Goal: Transaction & Acquisition: Purchase product/service

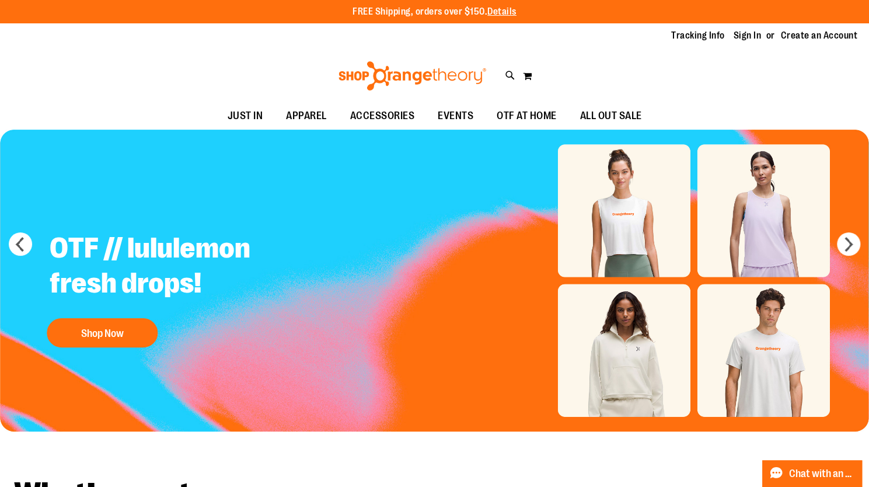
click at [188, 90] on div "Toggle Nav Search Popular Suggestions Advanced Search" at bounding box center [434, 76] width 869 height 54
click at [749, 34] on link "Sign In" at bounding box center [748, 35] width 28 height 13
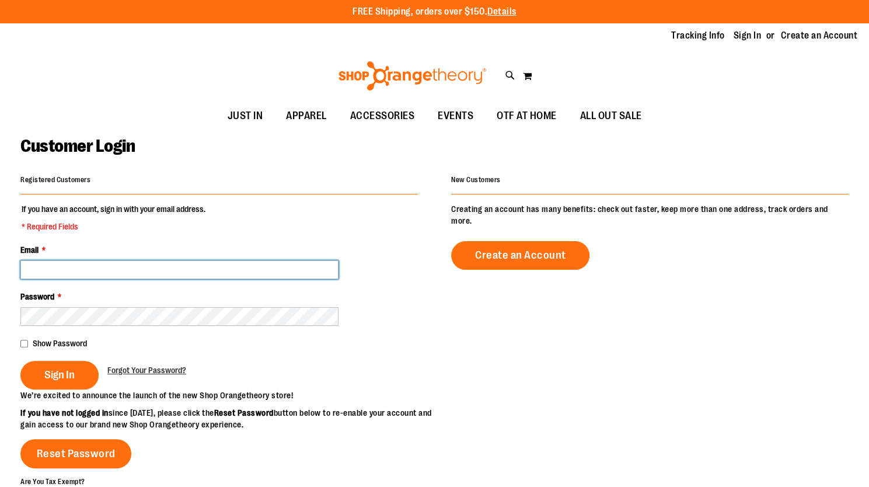
click at [141, 271] on input "Email *" at bounding box center [179, 269] width 318 height 19
type input "**********"
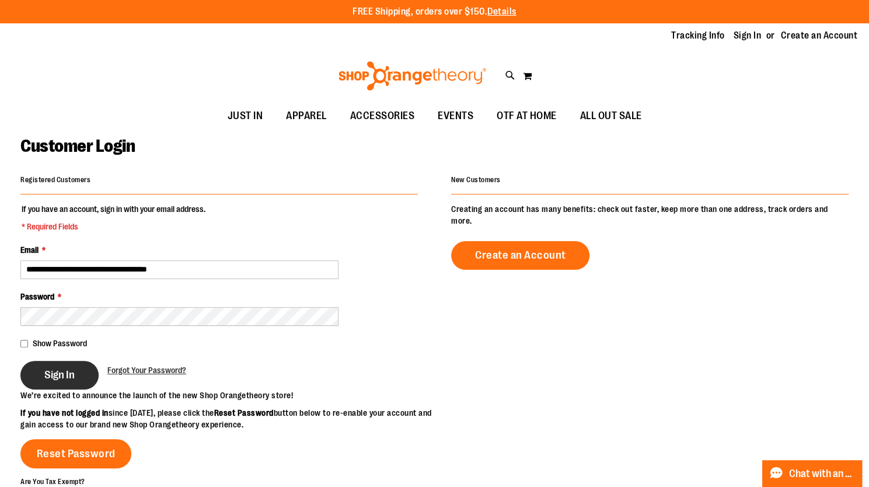
click at [48, 373] on span "Sign In" at bounding box center [59, 374] width 30 height 13
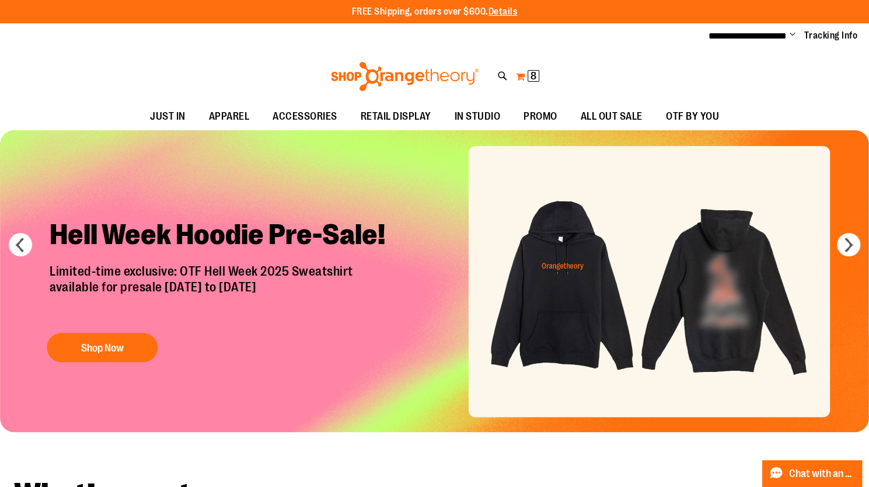
click at [532, 74] on span "8" at bounding box center [533, 76] width 6 height 12
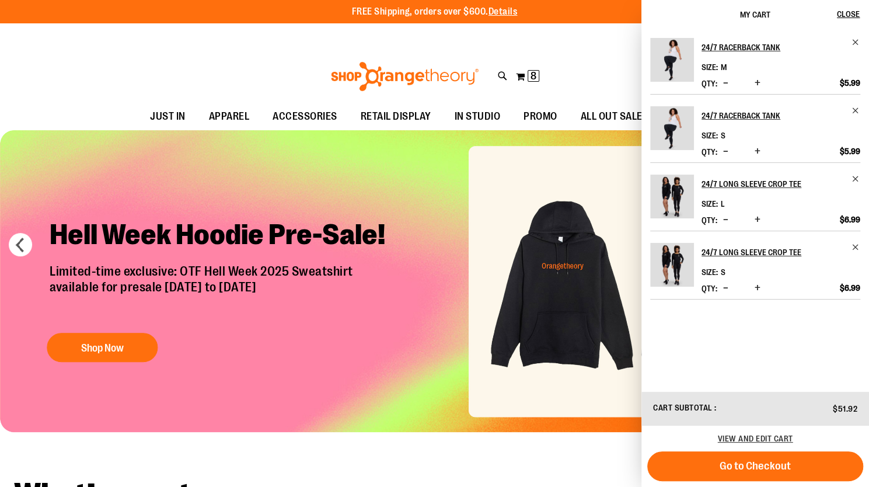
click at [558, 67] on div "Toggle Nav Search Popular Suggestions Advanced Search" at bounding box center [434, 77] width 869 height 54
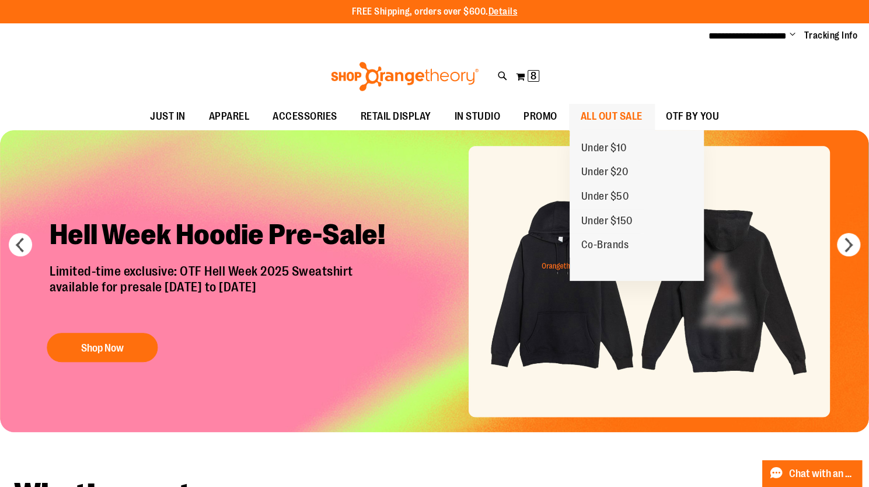
click at [599, 116] on span "ALL OUT SALE" at bounding box center [612, 116] width 62 height 26
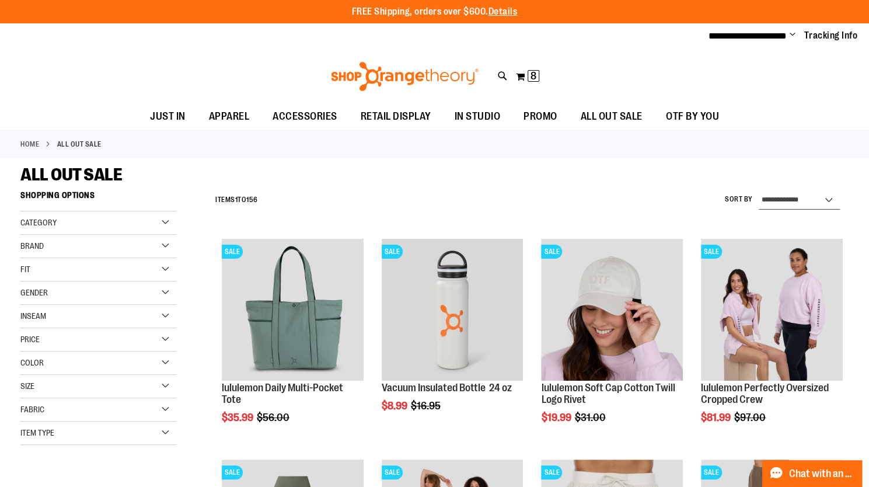
click at [825, 199] on select "**********" at bounding box center [799, 200] width 81 height 19
select select "*********"
click at [759, 191] on select "**********" at bounding box center [799, 200] width 81 height 19
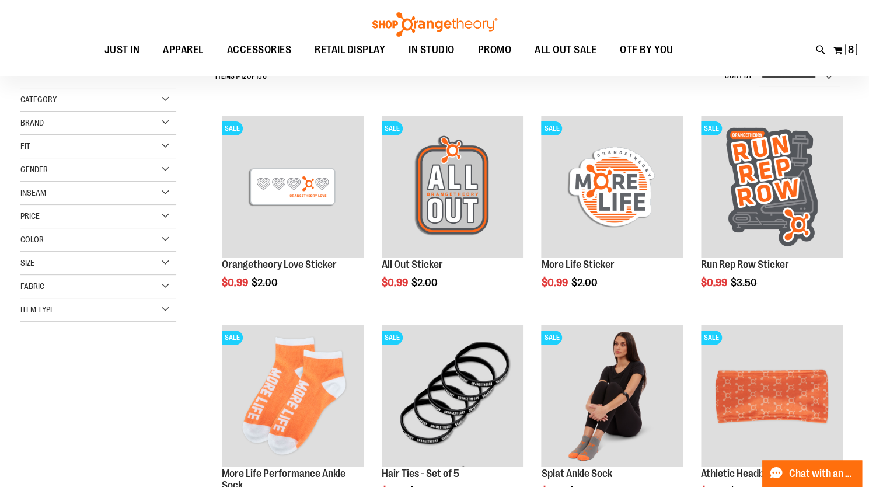
scroll to position [125, 0]
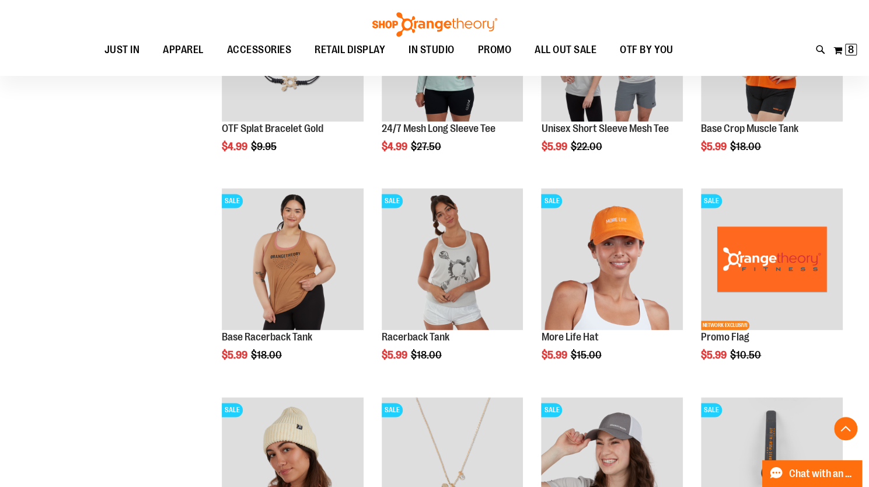
scroll to position [942, 0]
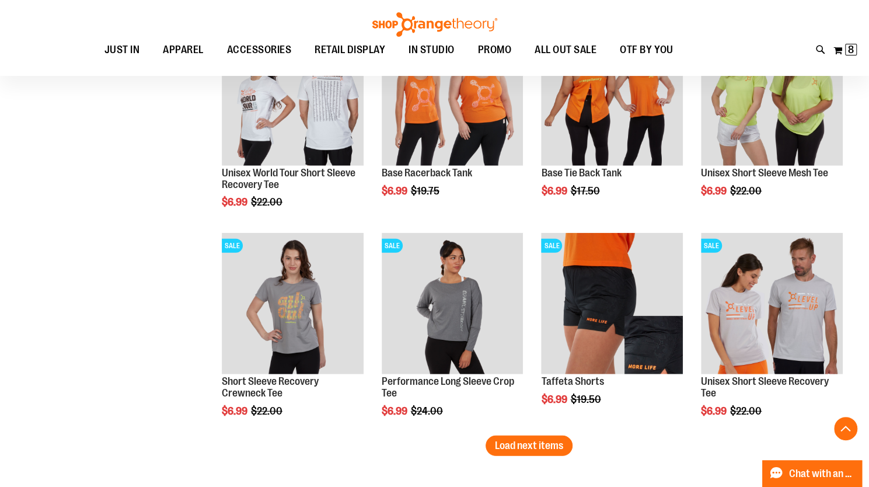
scroll to position [1701, 0]
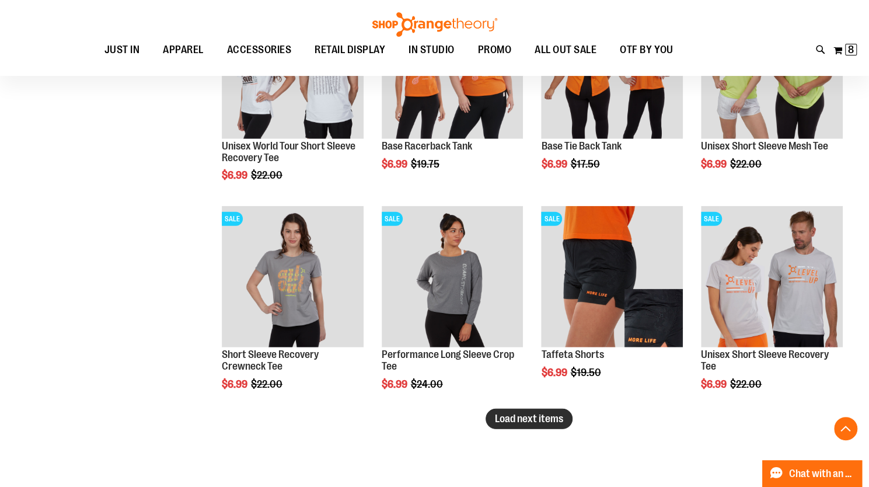
click at [551, 418] on span "Load next items" at bounding box center [529, 419] width 68 height 12
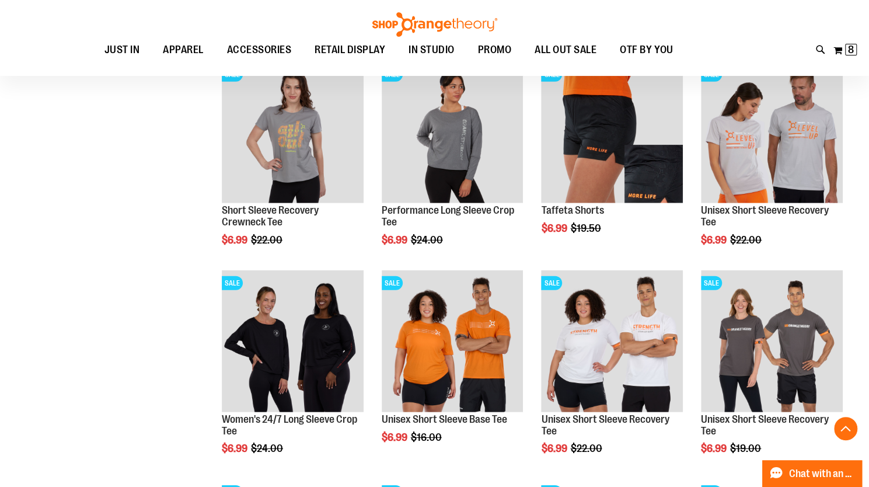
scroll to position [1818, 0]
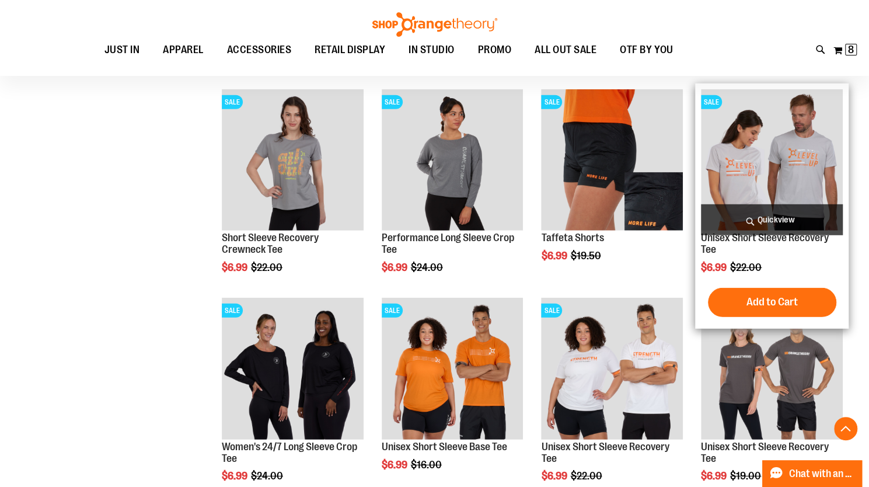
click at [764, 164] on img "product" at bounding box center [772, 160] width 142 height 142
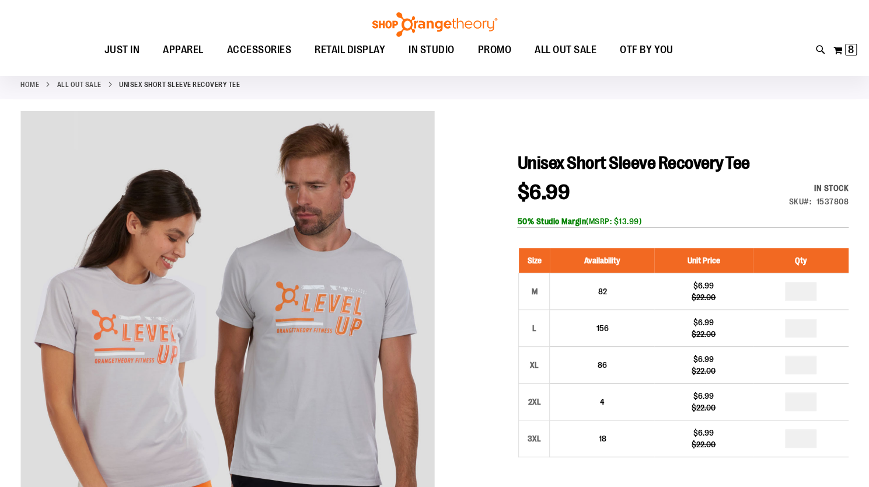
scroll to position [117, 0]
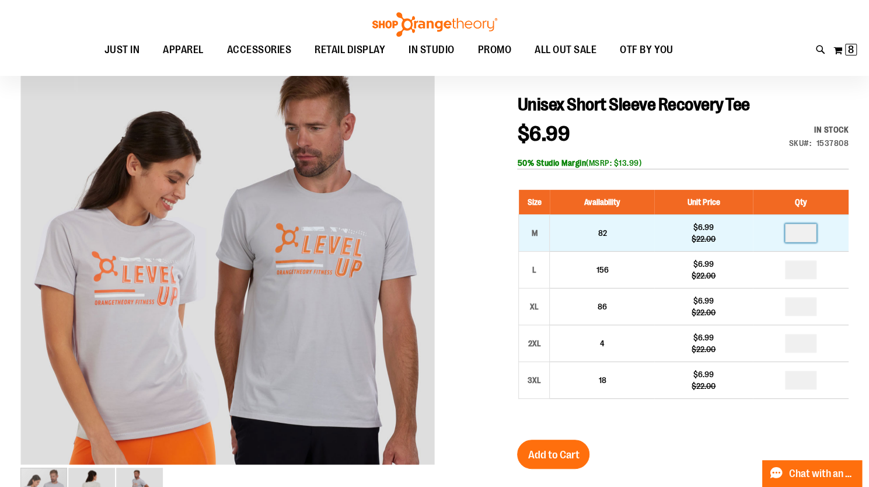
drag, startPoint x: 795, startPoint y: 233, endPoint x: 809, endPoint y: 233, distance: 14.0
click at [809, 233] on input "number" at bounding box center [801, 232] width 32 height 19
type input "*"
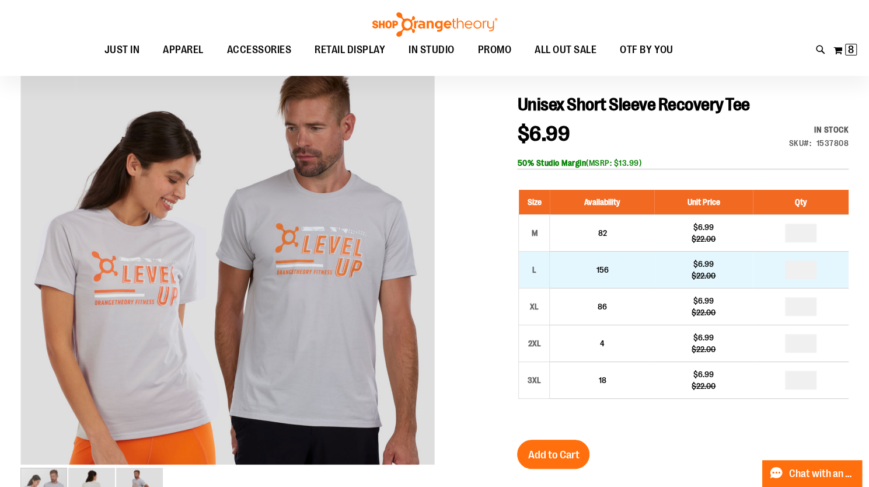
drag, startPoint x: 794, startPoint y: 267, endPoint x: 809, endPoint y: 268, distance: 15.2
type input "*"
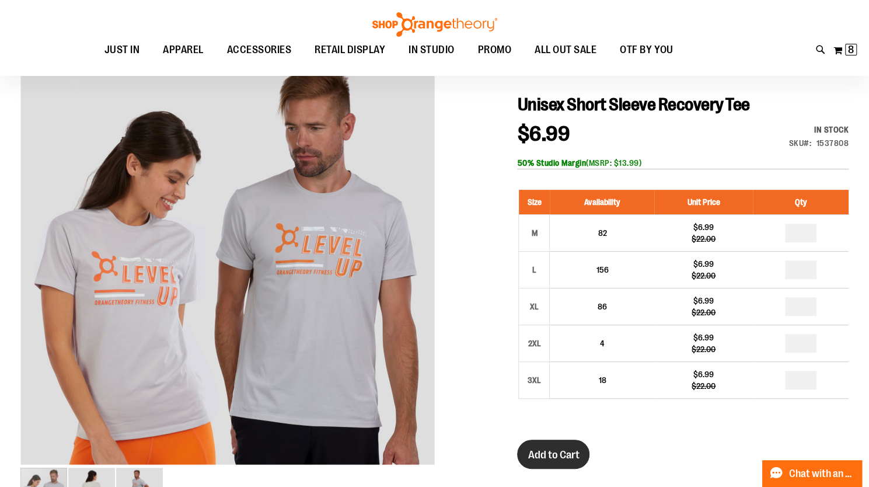
click at [561, 448] on span "Add to Cart" at bounding box center [553, 454] width 51 height 13
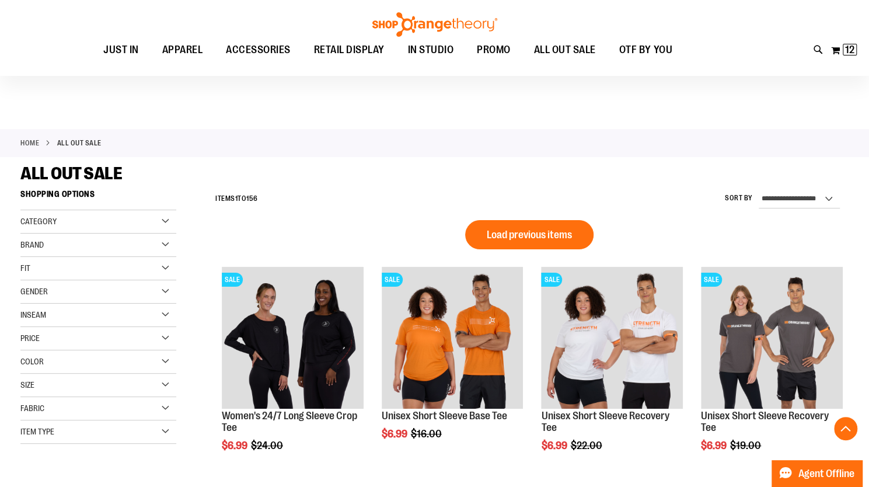
scroll to position [740, 0]
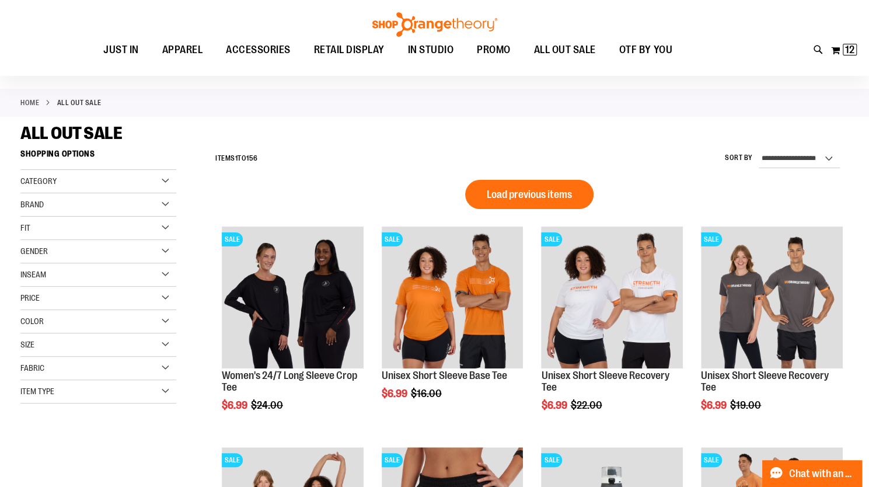
scroll to position [40, 0]
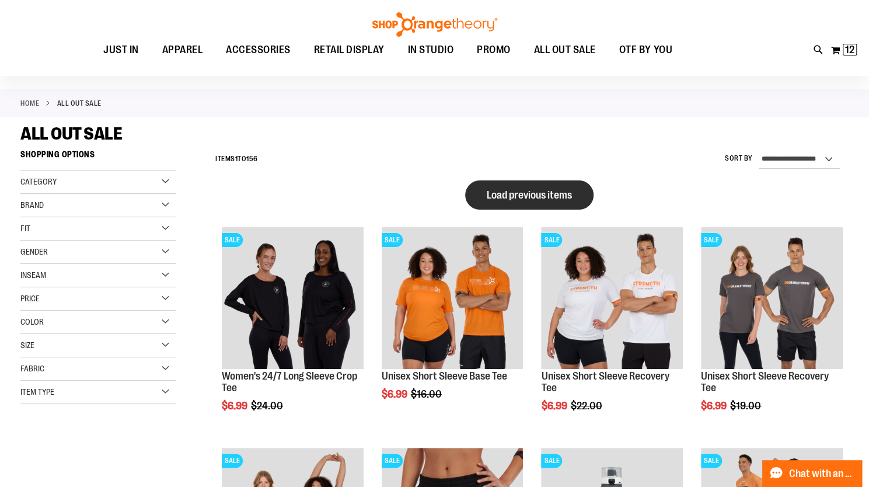
click at [536, 193] on span "Load previous items" at bounding box center [529, 195] width 85 height 12
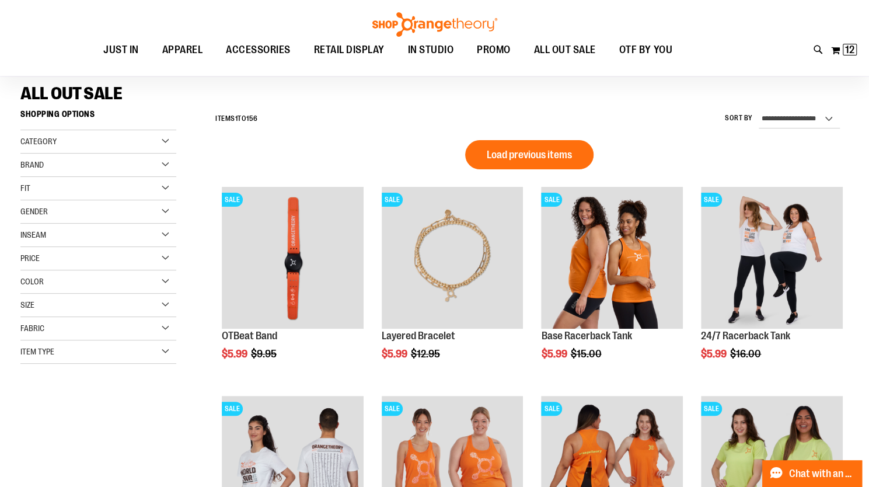
scroll to position [98, 0]
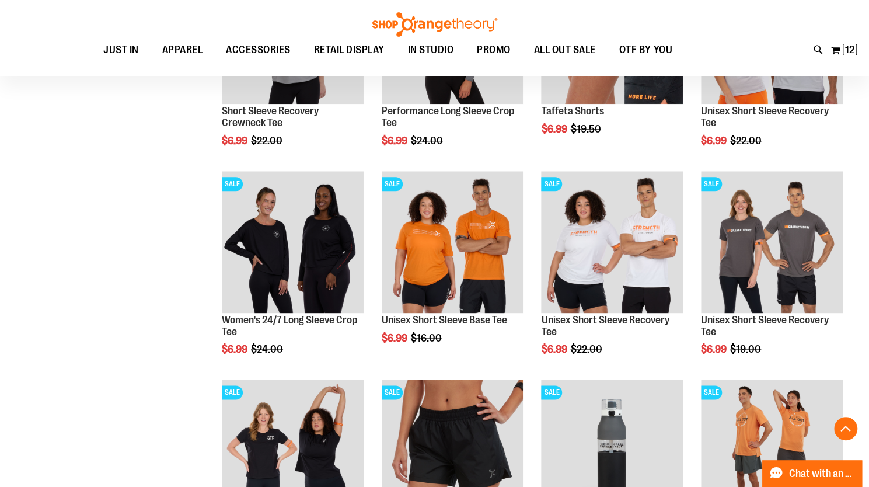
scroll to position [740, 0]
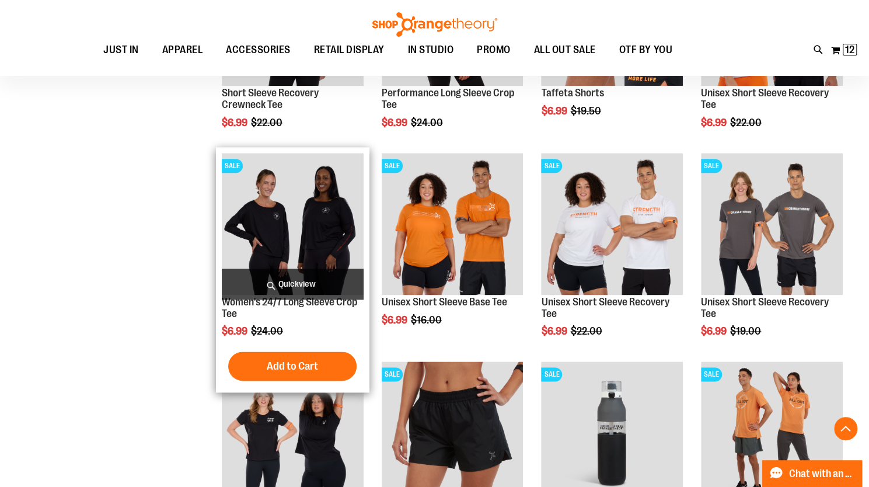
click at [271, 213] on img "product" at bounding box center [293, 224] width 142 height 142
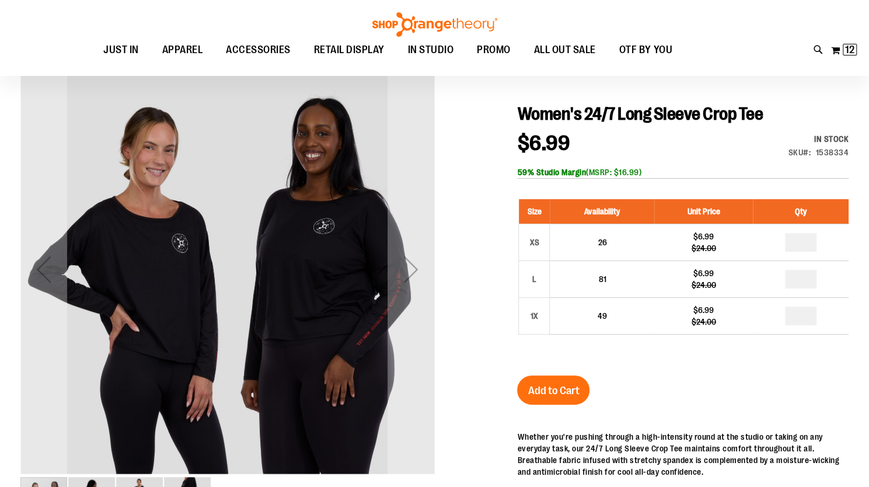
scroll to position [117, 0]
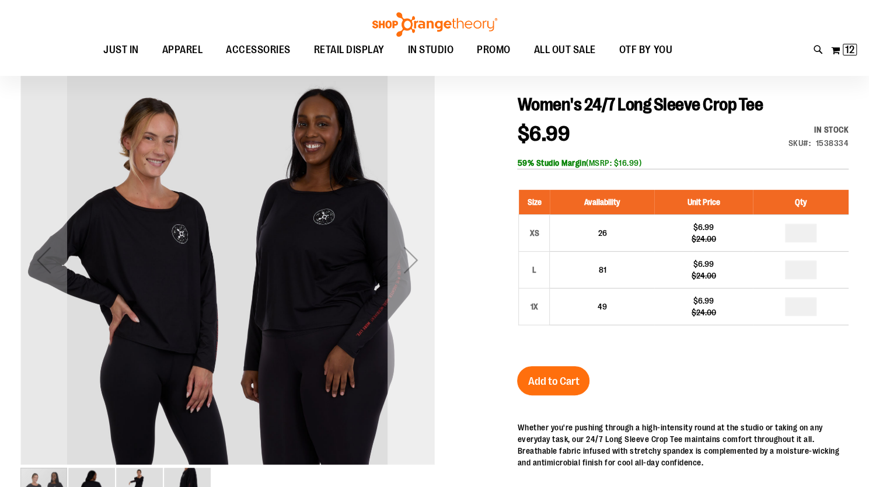
click at [412, 254] on div "Next" at bounding box center [410, 259] width 47 height 47
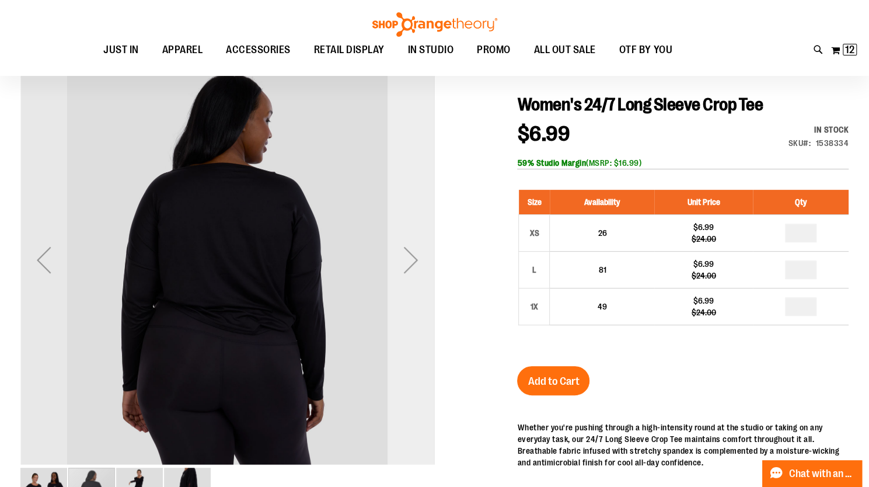
click at [412, 254] on div "Next" at bounding box center [410, 259] width 47 height 47
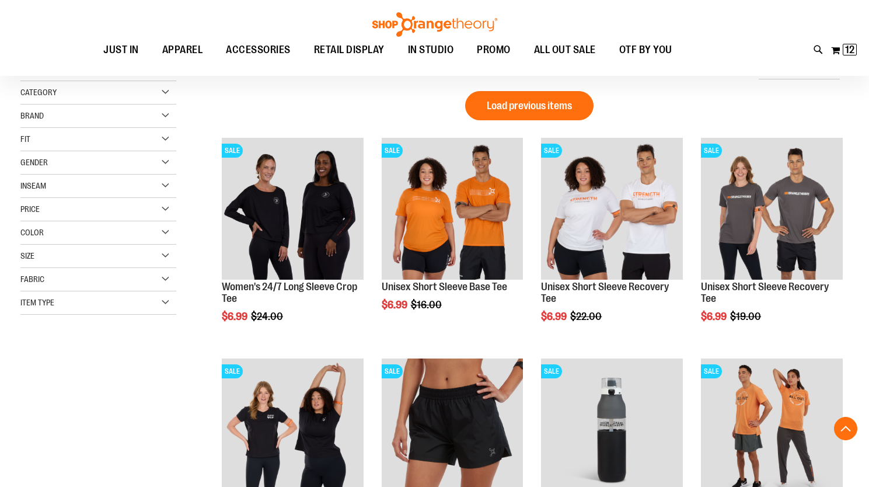
scroll to position [610, 0]
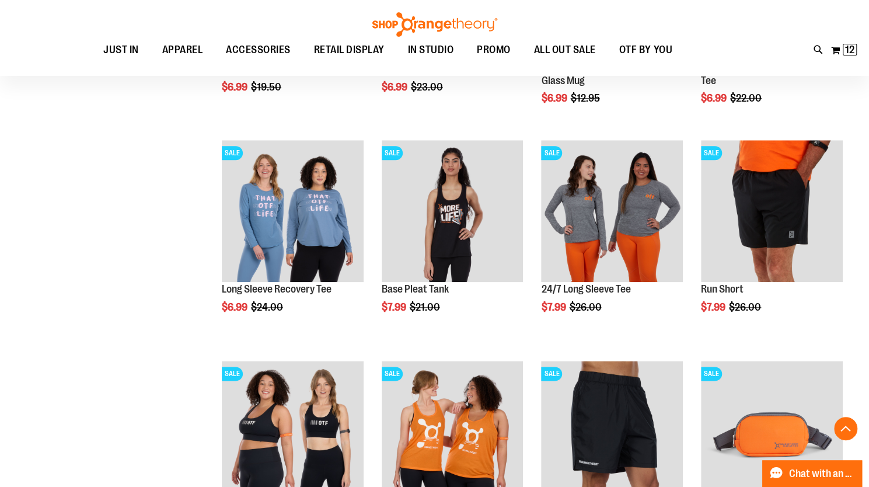
scroll to position [669, 0]
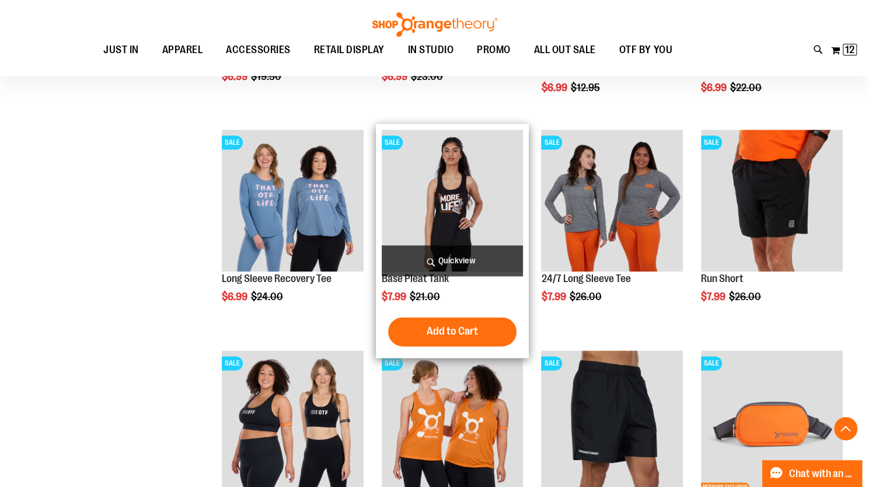
click at [443, 209] on img "product" at bounding box center [453, 201] width 142 height 142
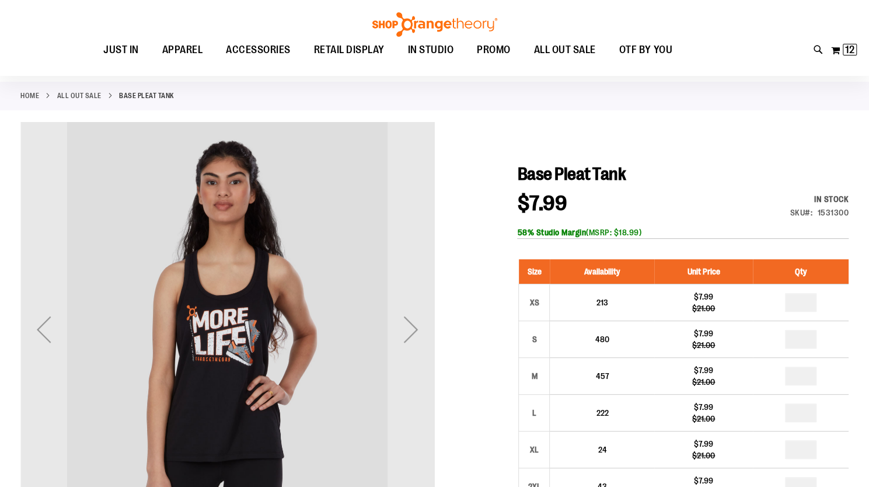
scroll to position [58, 0]
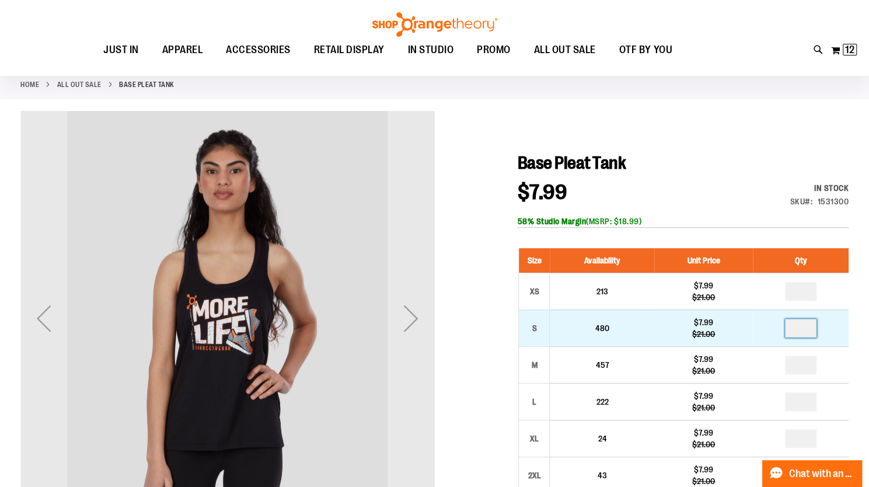
drag, startPoint x: 790, startPoint y: 329, endPoint x: 831, endPoint y: 329, distance: 40.9
click at [831, 329] on td at bounding box center [801, 327] width 96 height 37
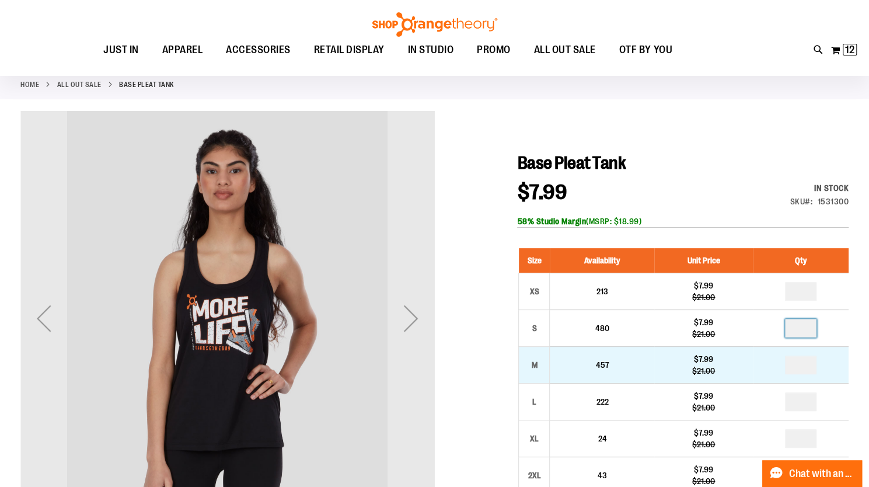
type input "*"
drag, startPoint x: 795, startPoint y: 362, endPoint x: 810, endPoint y: 362, distance: 14.6
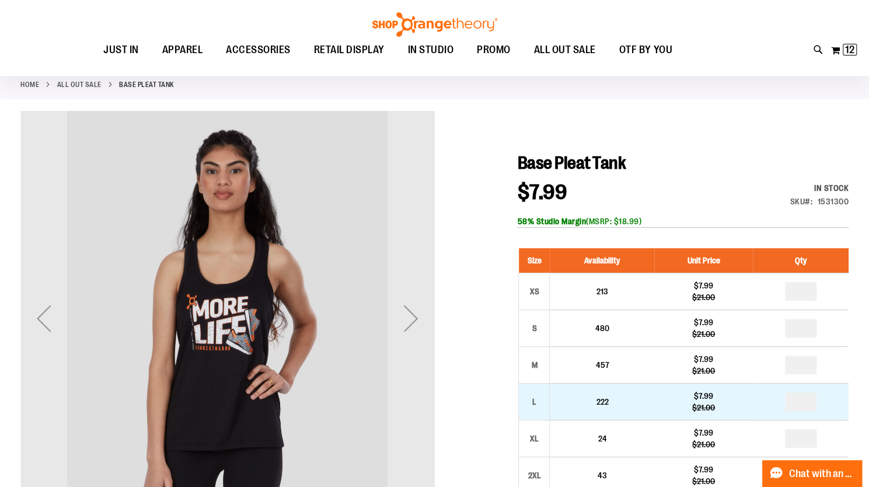
type input "*"
drag, startPoint x: 795, startPoint y: 401, endPoint x: 816, endPoint y: 401, distance: 21.6
type input "*"
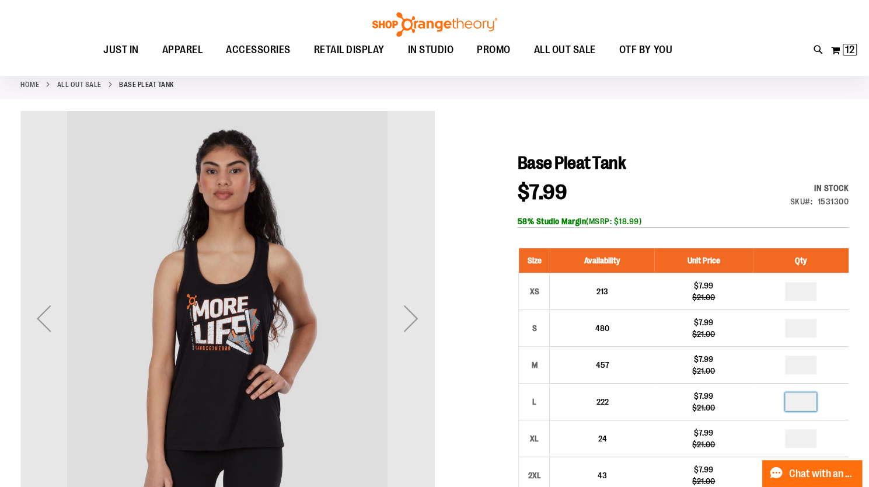
click at [708, 113] on div at bounding box center [434, 464] width 828 height 707
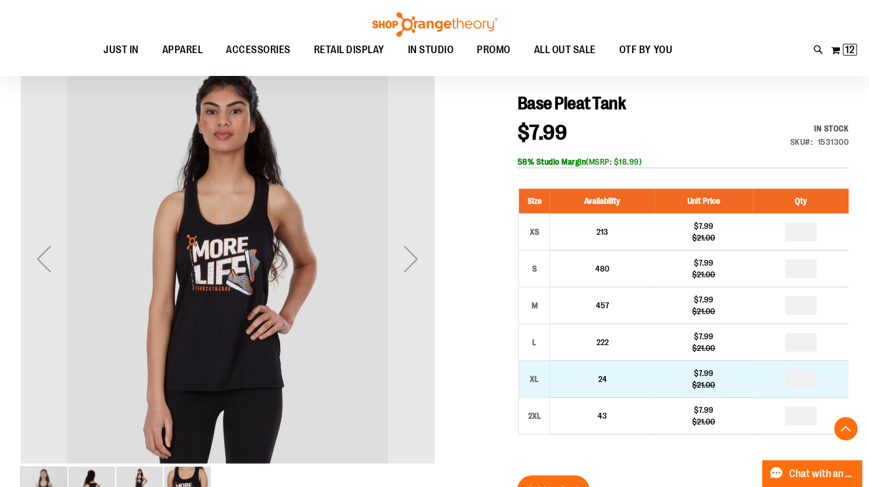
scroll to position [233, 0]
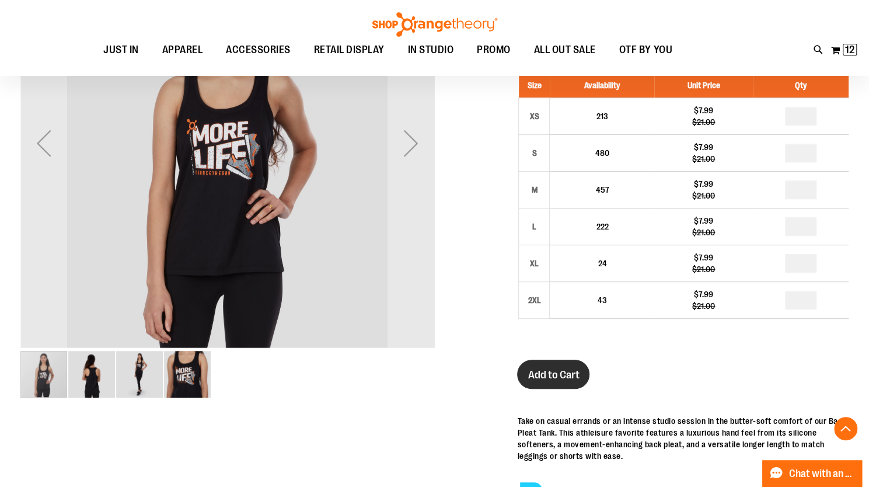
click at [552, 374] on span "Add to Cart" at bounding box center [553, 374] width 51 height 13
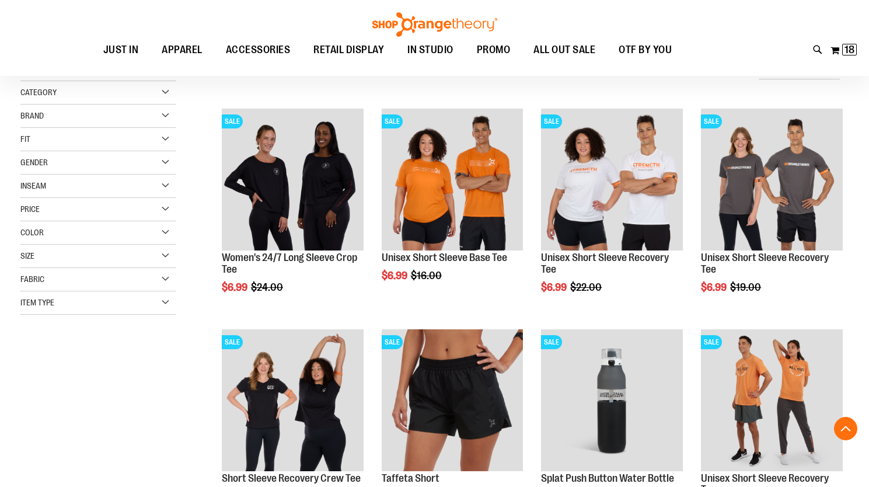
scroll to position [593, 0]
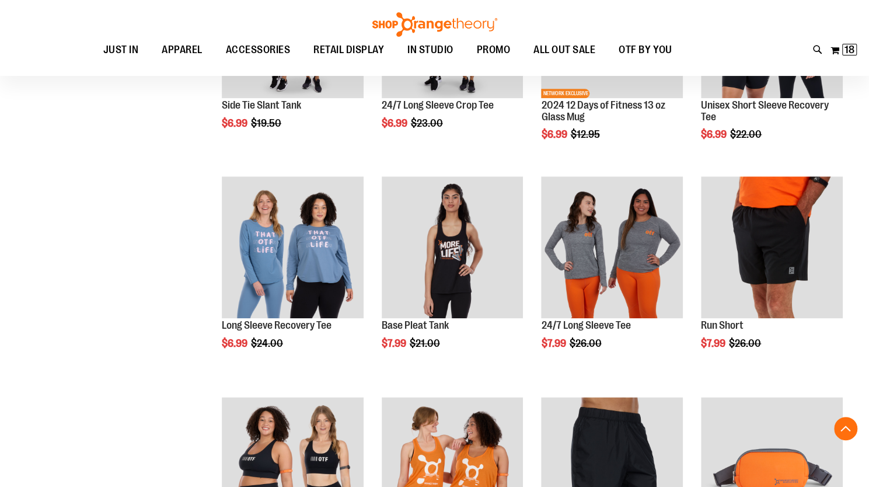
scroll to position [669, 0]
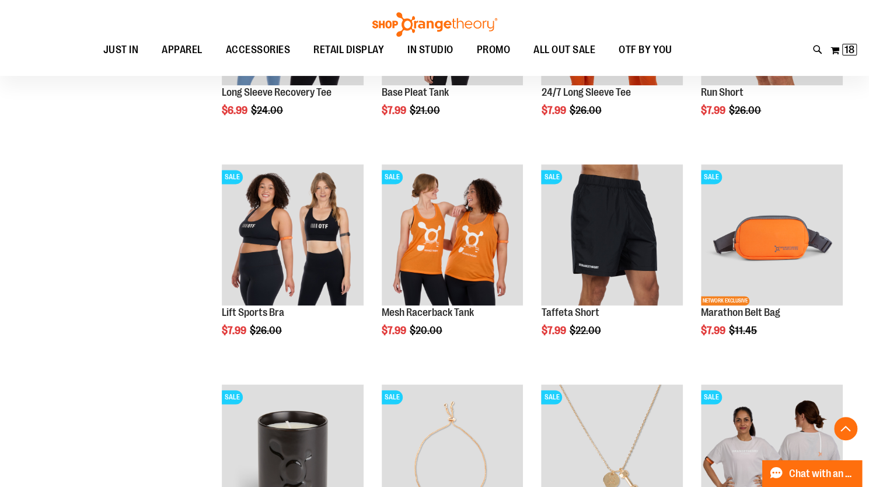
scroll to position [844, 0]
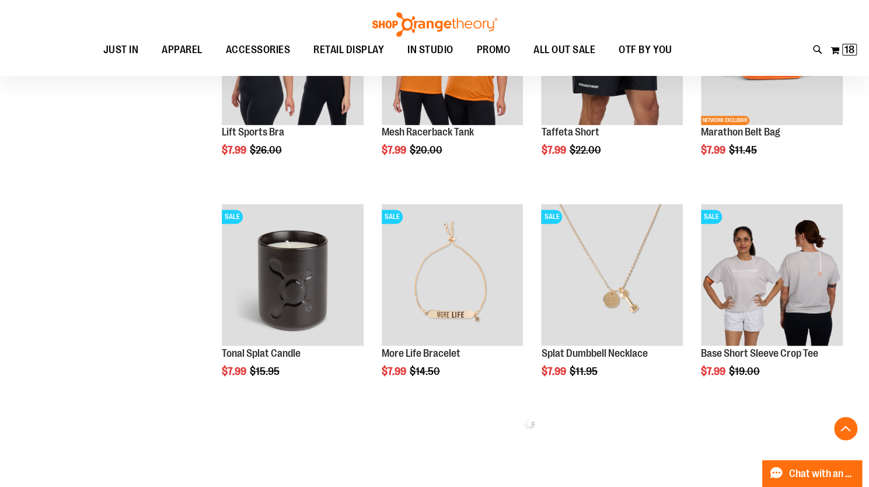
scroll to position [1019, 0]
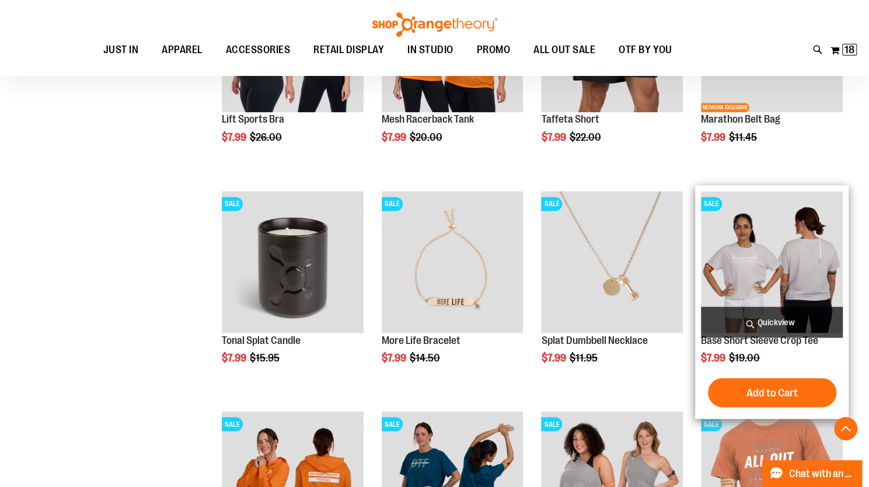
click at [766, 258] on img "product" at bounding box center [772, 262] width 142 height 142
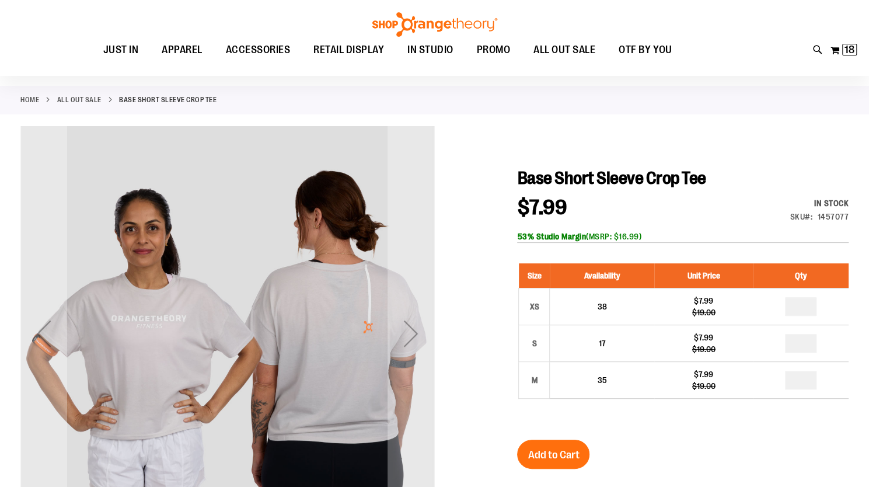
scroll to position [58, 0]
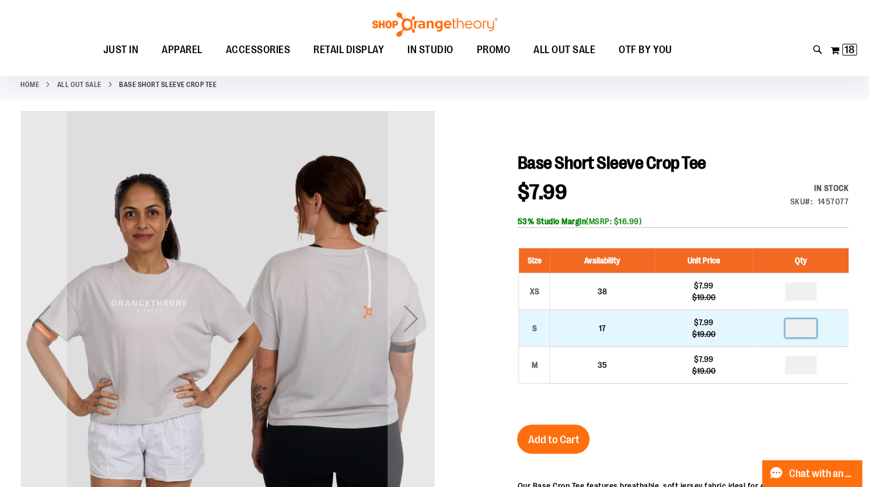
drag, startPoint x: 794, startPoint y: 326, endPoint x: 822, endPoint y: 330, distance: 28.2
click at [822, 330] on td at bounding box center [801, 327] width 96 height 37
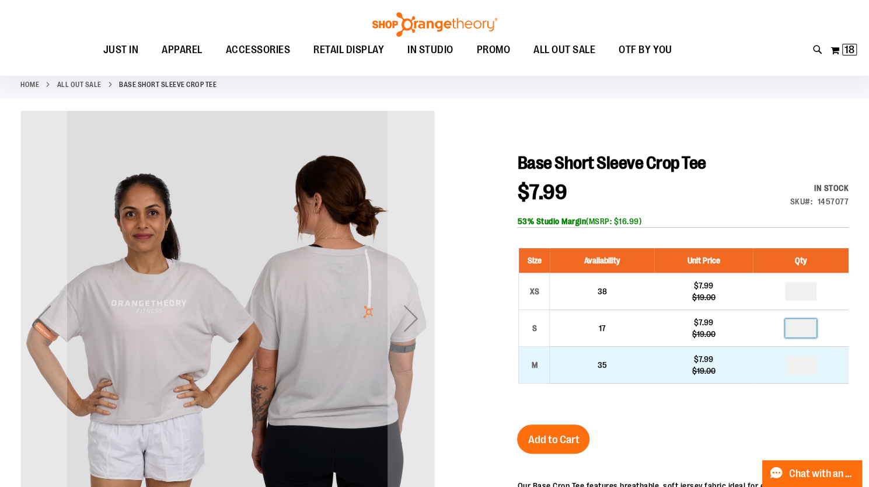
type input "*"
drag, startPoint x: 792, startPoint y: 361, endPoint x: 810, endPoint y: 365, distance: 18.5
type input "*"
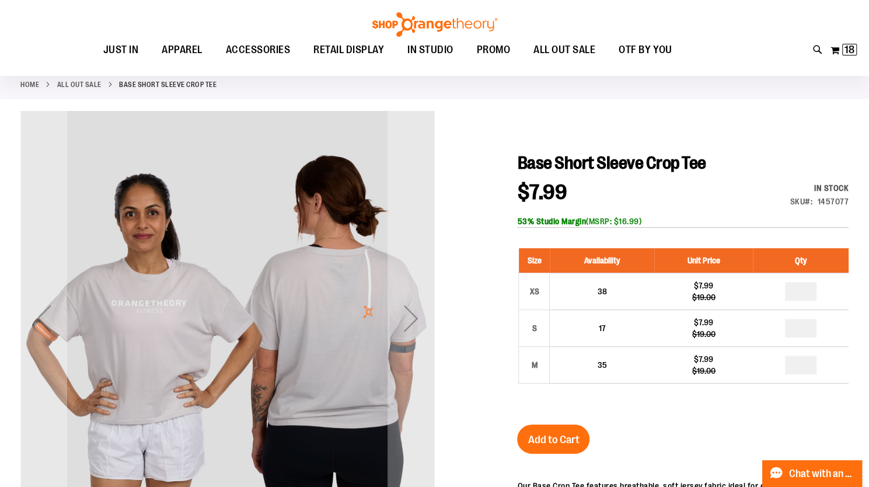
click at [550, 436] on span "Add to Cart" at bounding box center [553, 439] width 51 height 13
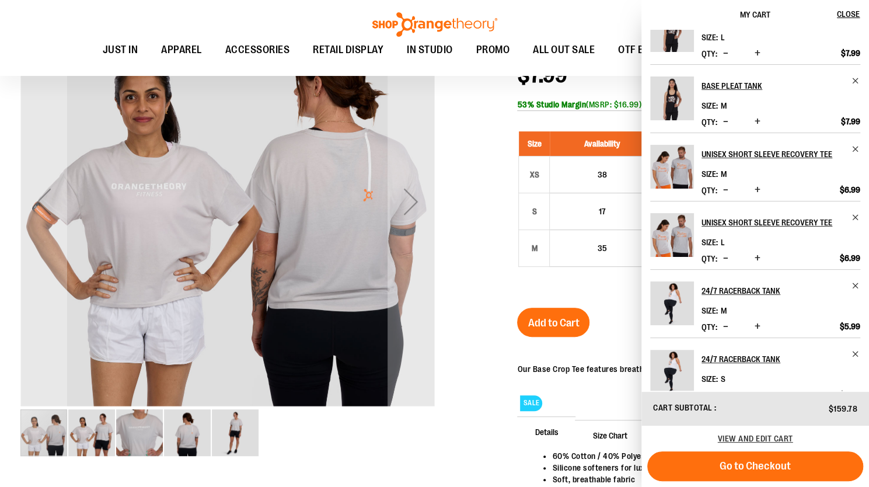
scroll to position [150, 0]
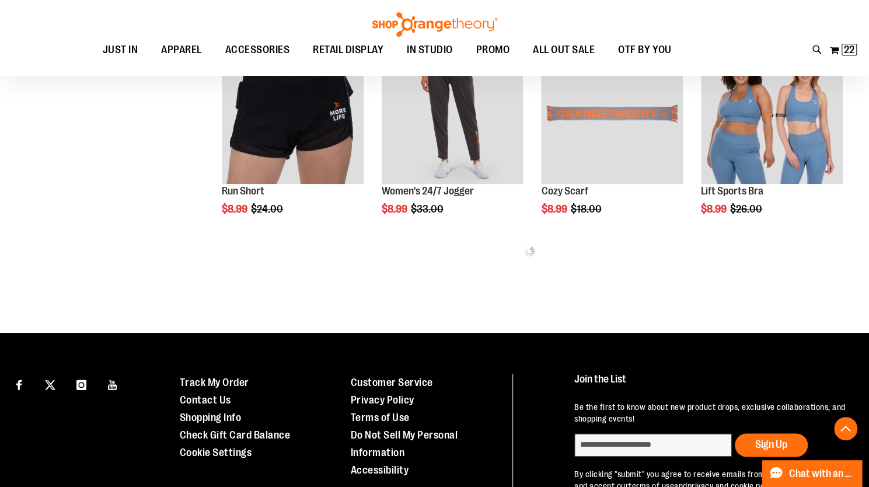
scroll to position [588, 0]
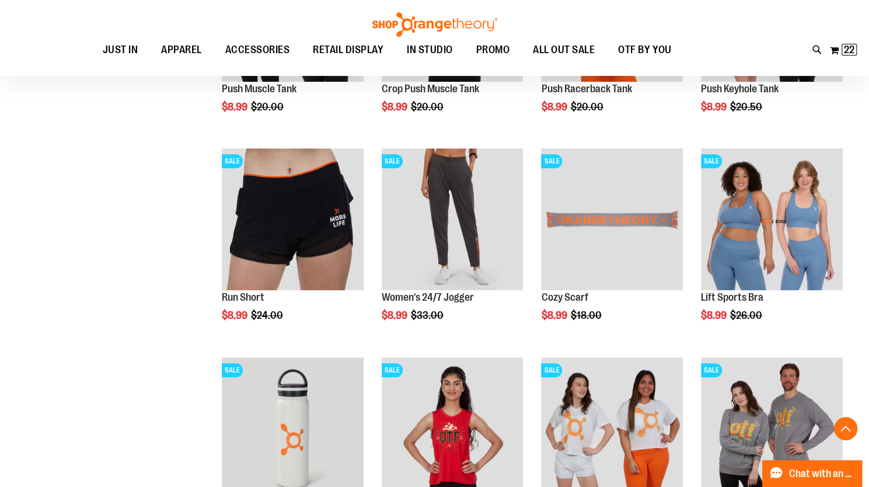
scroll to position [584, 0]
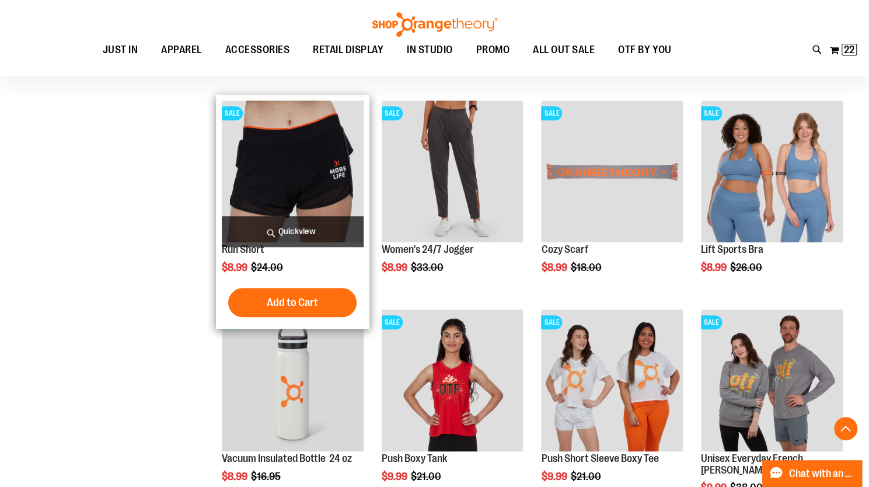
click at [313, 163] on img "product" at bounding box center [293, 171] width 142 height 142
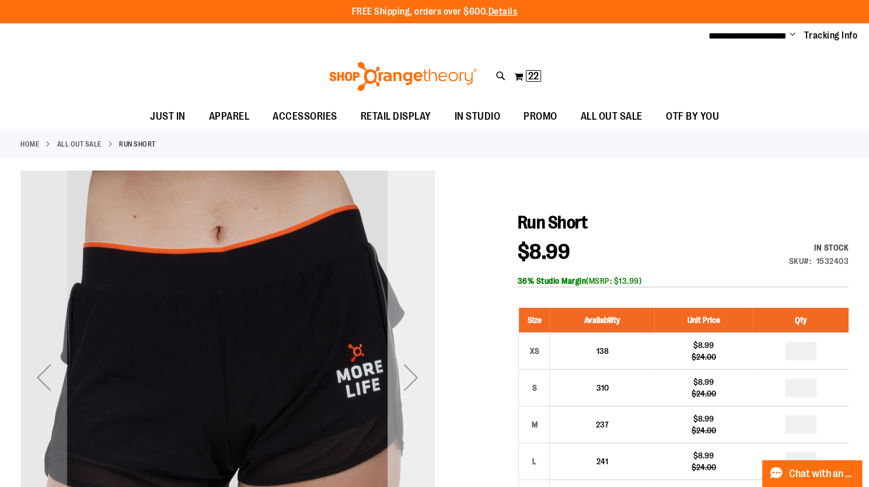
click at [411, 369] on div "Next" at bounding box center [410, 377] width 47 height 47
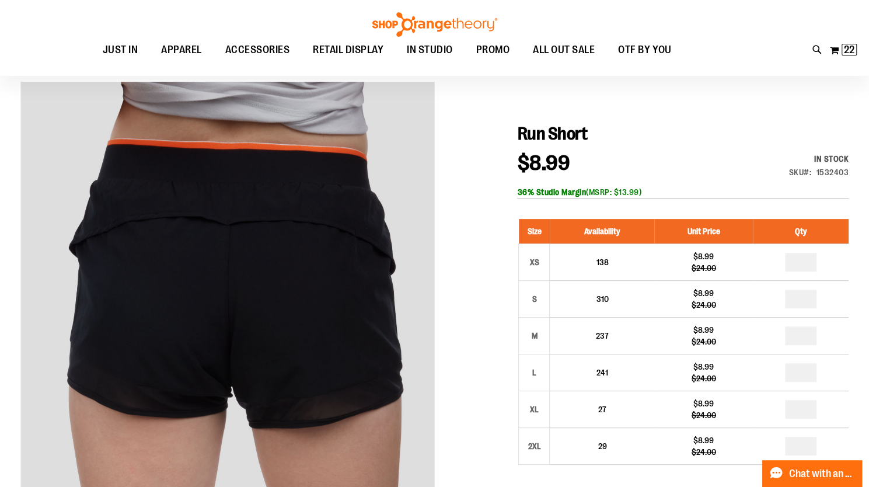
scroll to position [117, 0]
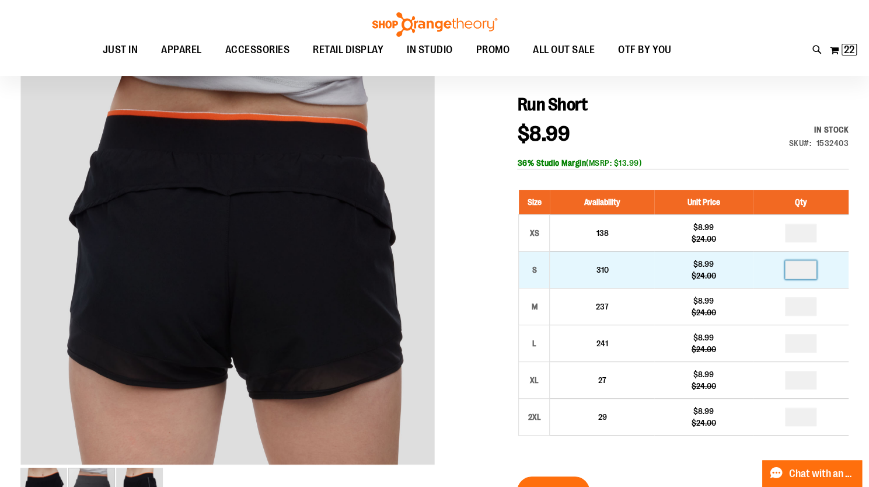
drag, startPoint x: 797, startPoint y: 273, endPoint x: 820, endPoint y: 275, distance: 23.5
click at [820, 275] on td at bounding box center [801, 269] width 96 height 37
type input "*"
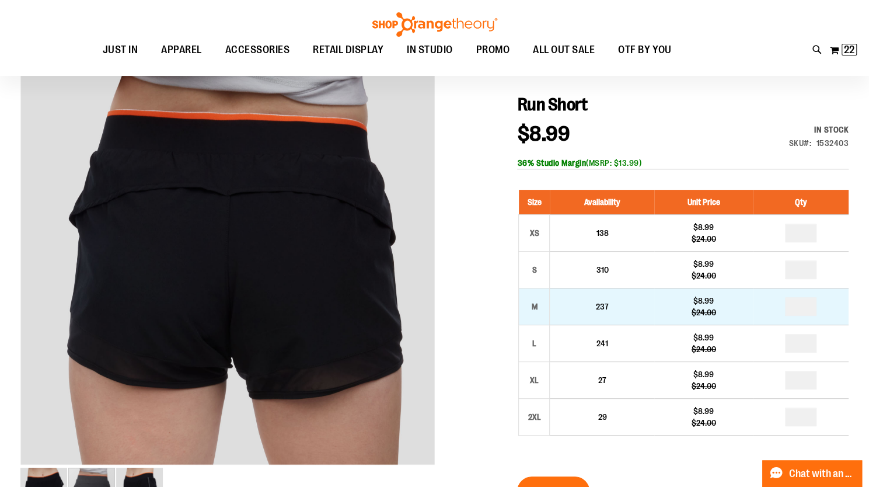
drag, startPoint x: 792, startPoint y: 306, endPoint x: 805, endPoint y: 308, distance: 13.5
type input "*"
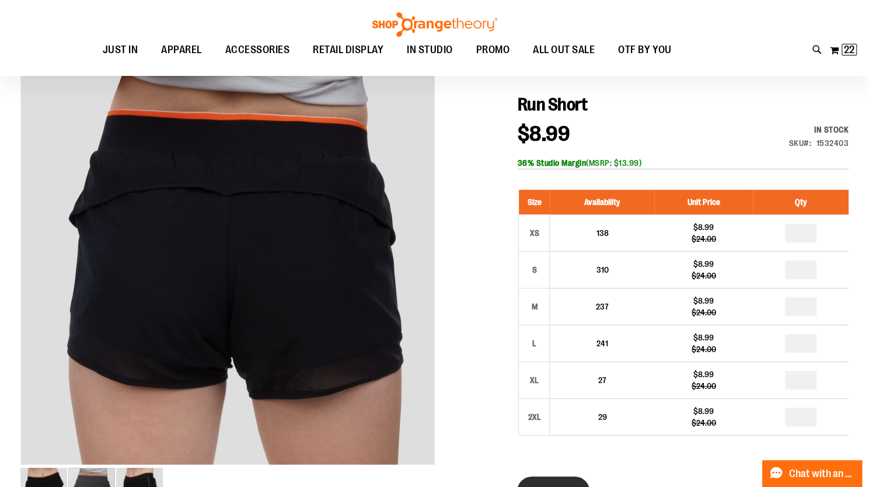
click at [555, 481] on button "Add to Cart" at bounding box center [553, 490] width 72 height 29
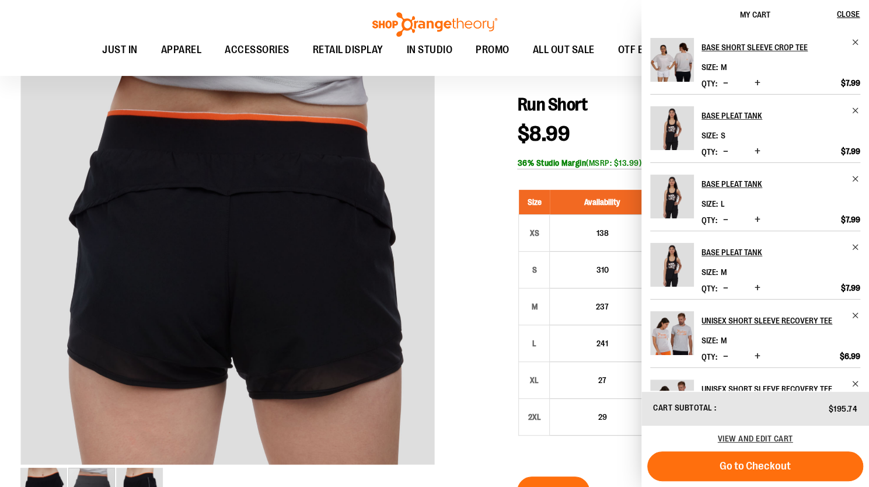
scroll to position [134, 0]
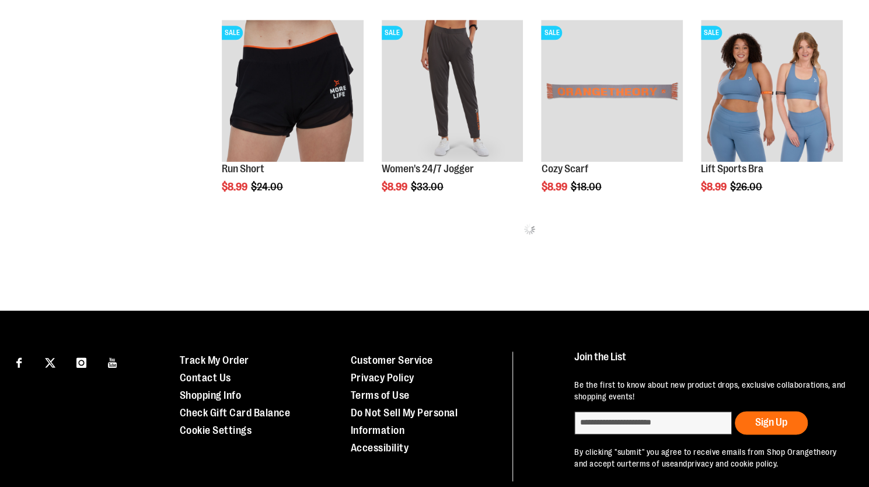
scroll to position [584, 0]
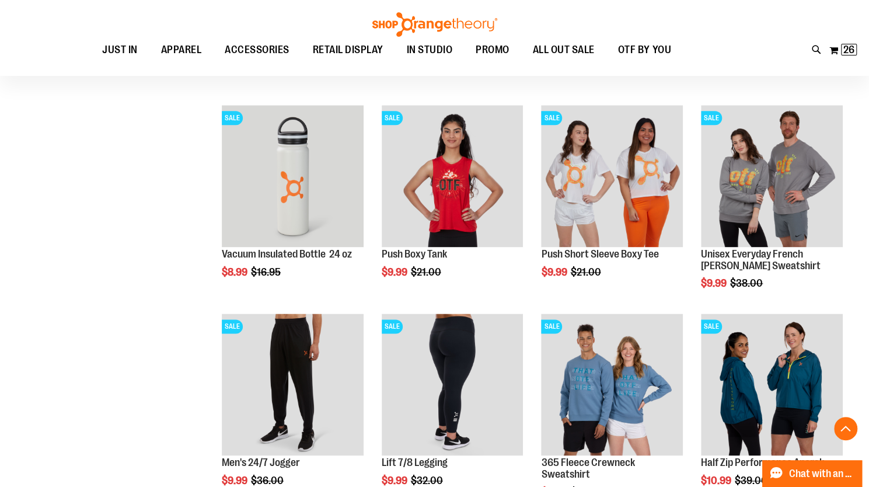
scroll to position [817, 0]
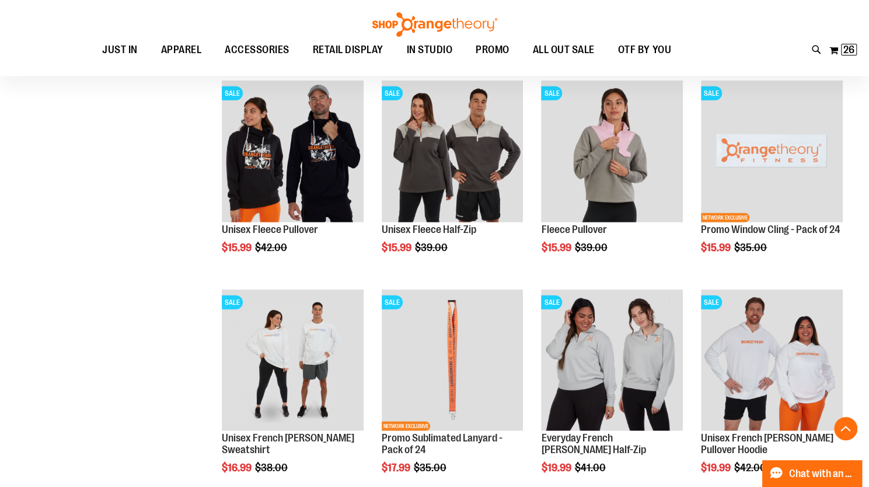
scroll to position [1634, 0]
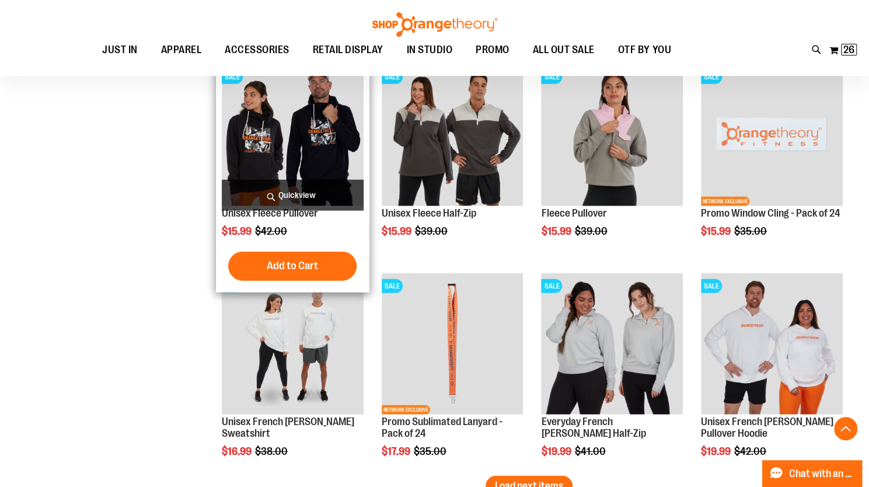
click at [294, 134] on img "product" at bounding box center [293, 135] width 142 height 142
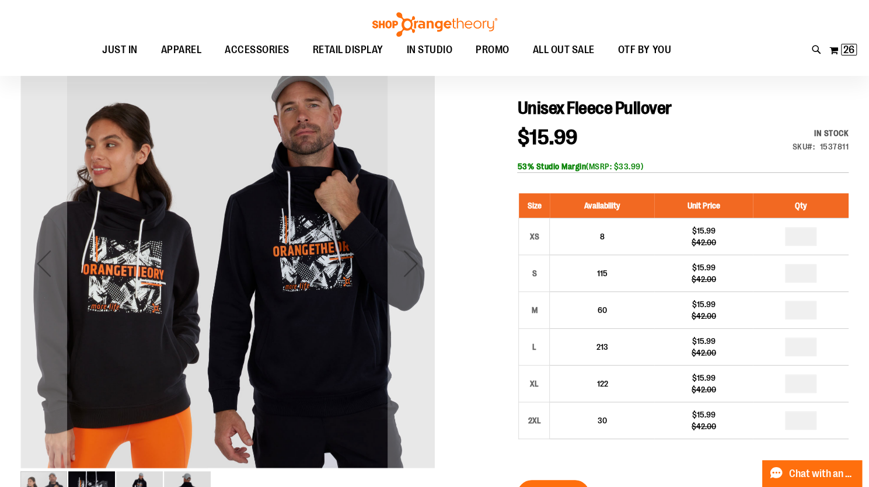
scroll to position [117, 0]
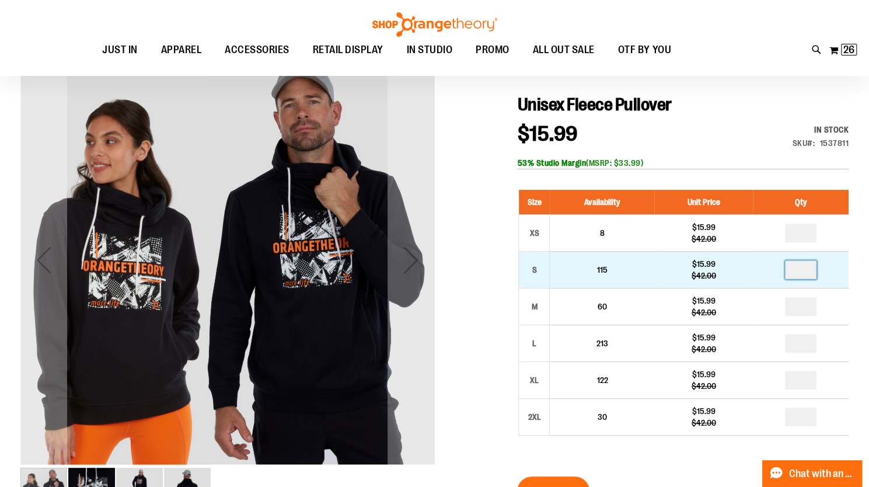
drag, startPoint x: 796, startPoint y: 270, endPoint x: 817, endPoint y: 270, distance: 21.0
click at [817, 270] on td at bounding box center [801, 269] width 96 height 37
type input "*"
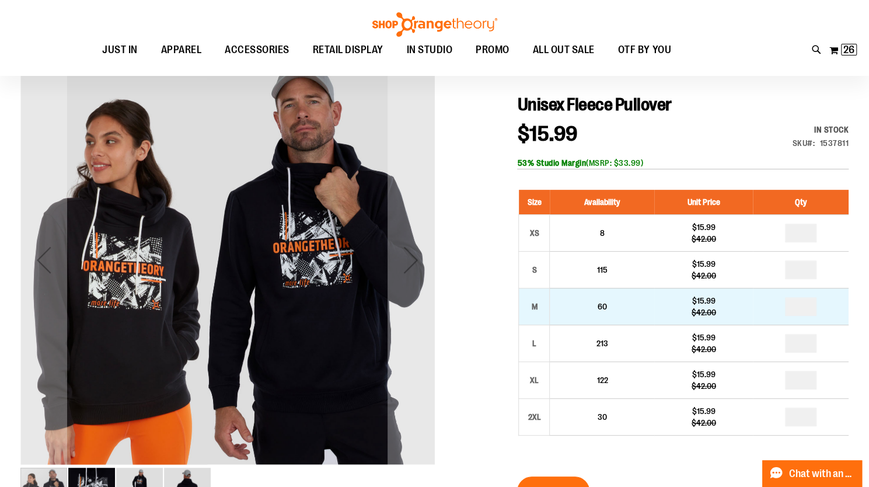
drag, startPoint x: 794, startPoint y: 306, endPoint x: 811, endPoint y: 309, distance: 17.2
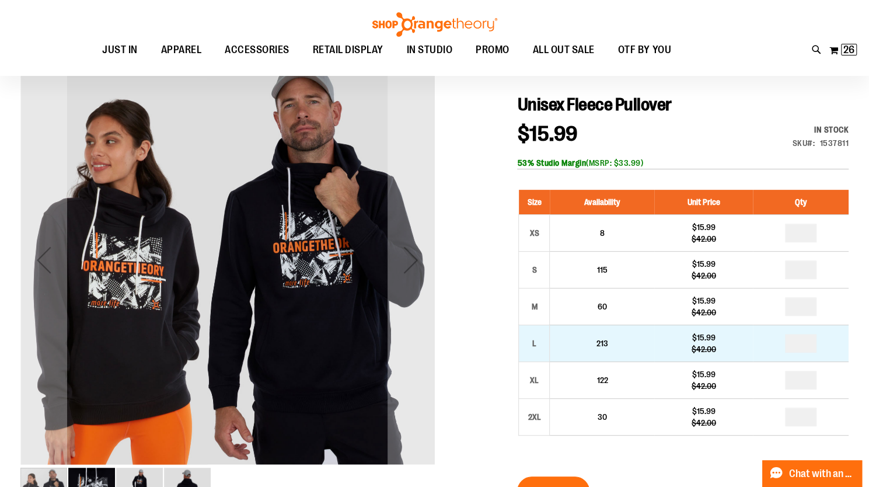
type input "*"
drag, startPoint x: 794, startPoint y: 343, endPoint x: 813, endPoint y: 342, distance: 19.3
type input "*"
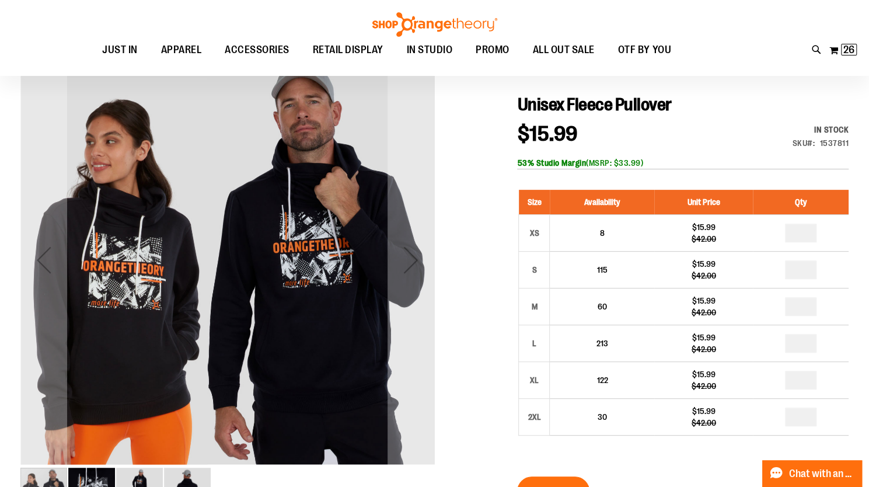
click at [489, 250] on div at bounding box center [434, 406] width 828 height 707
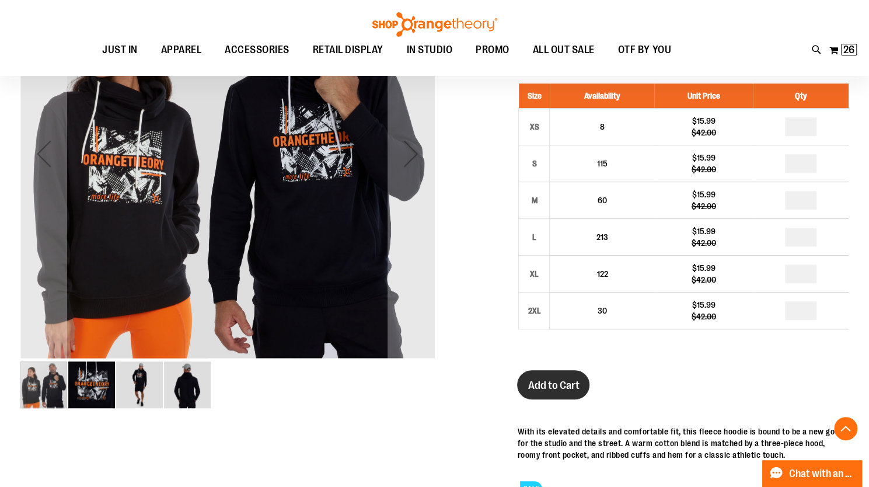
scroll to position [233, 0]
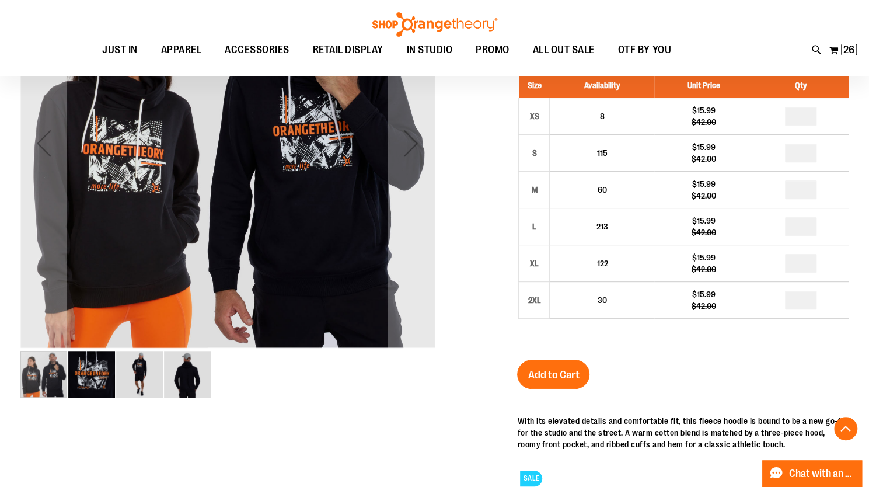
click at [543, 379] on span "Add to Cart" at bounding box center [553, 374] width 51 height 13
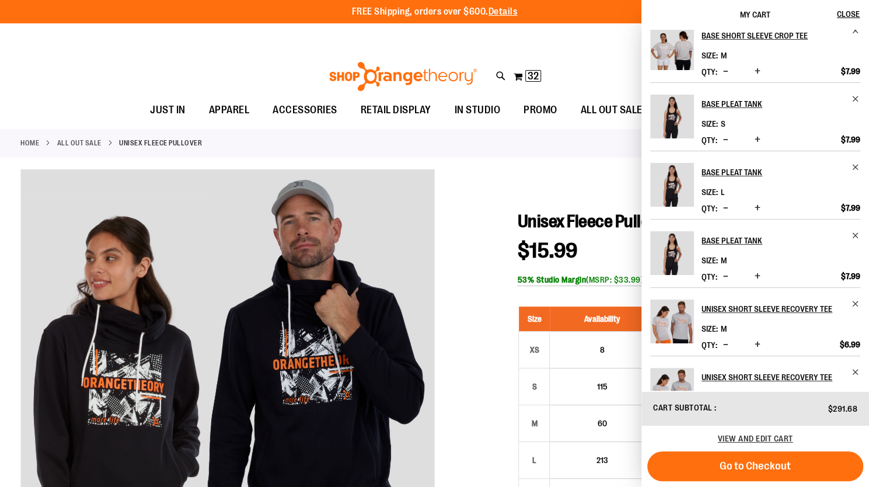
scroll to position [0, 0]
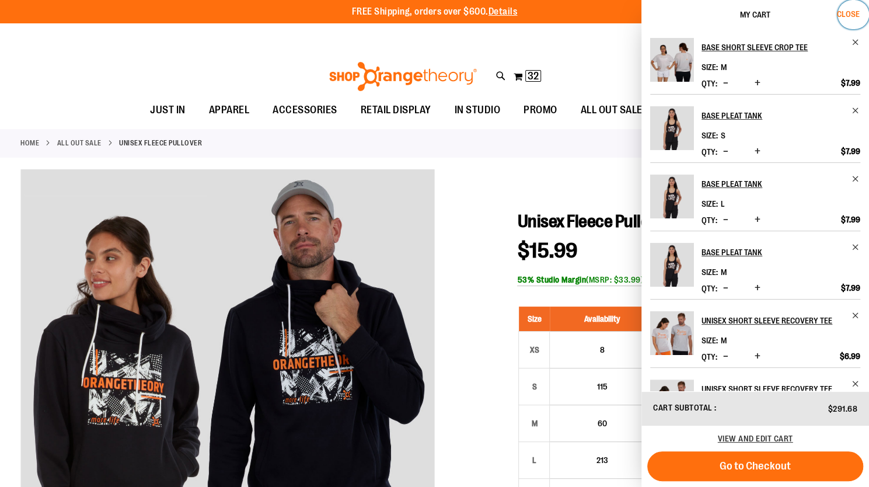
click at [847, 13] on span "Close" at bounding box center [848, 13] width 23 height 9
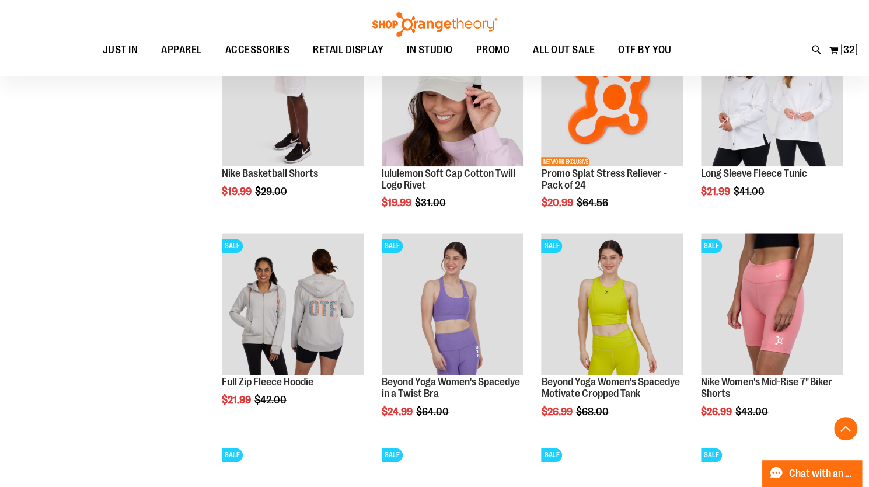
scroll to position [757, 0]
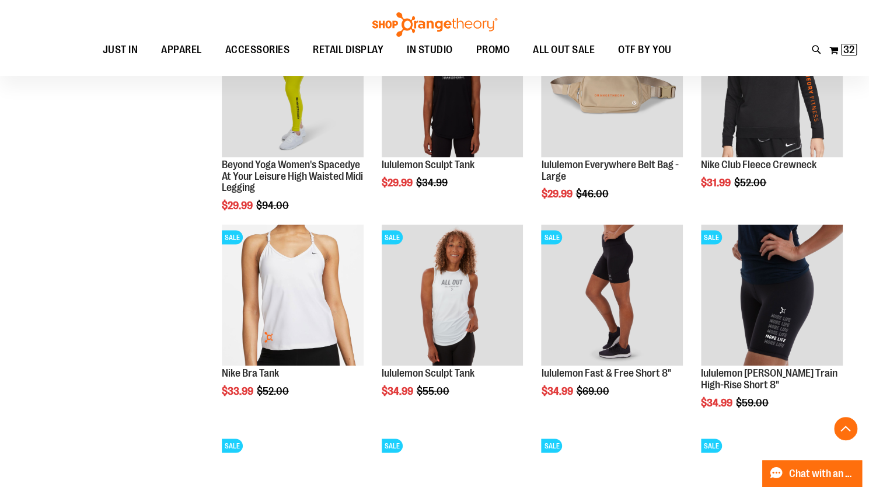
scroll to position [1224, 0]
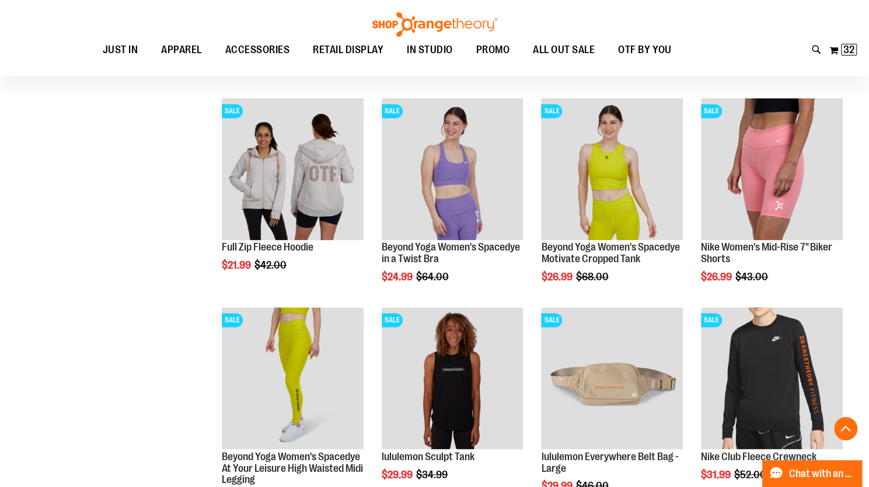
scroll to position [466, 0]
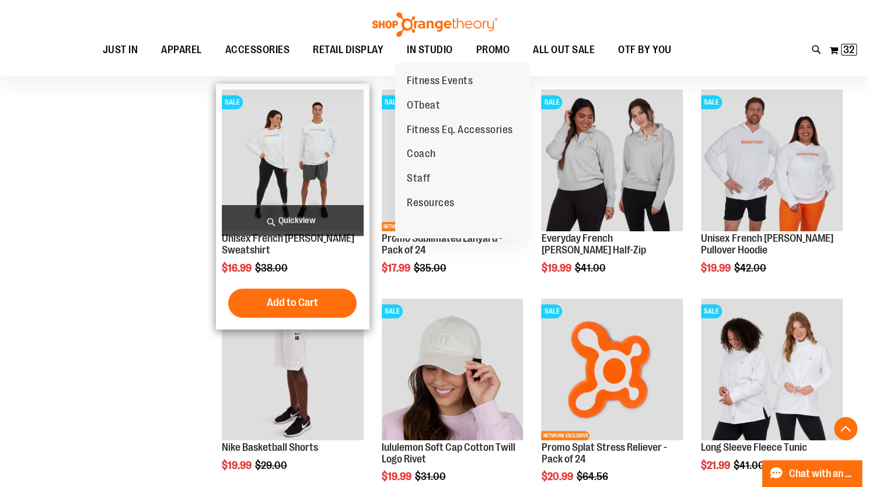
click at [282, 153] on img "product" at bounding box center [293, 160] width 142 height 142
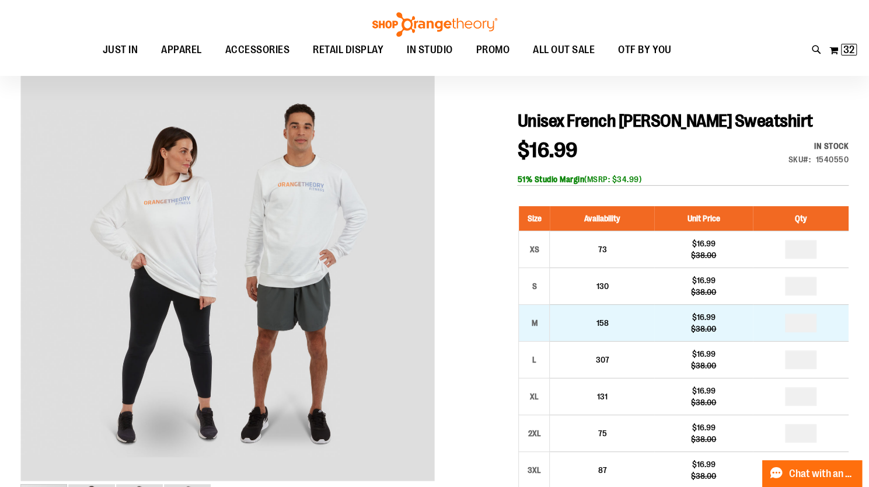
scroll to position [117, 0]
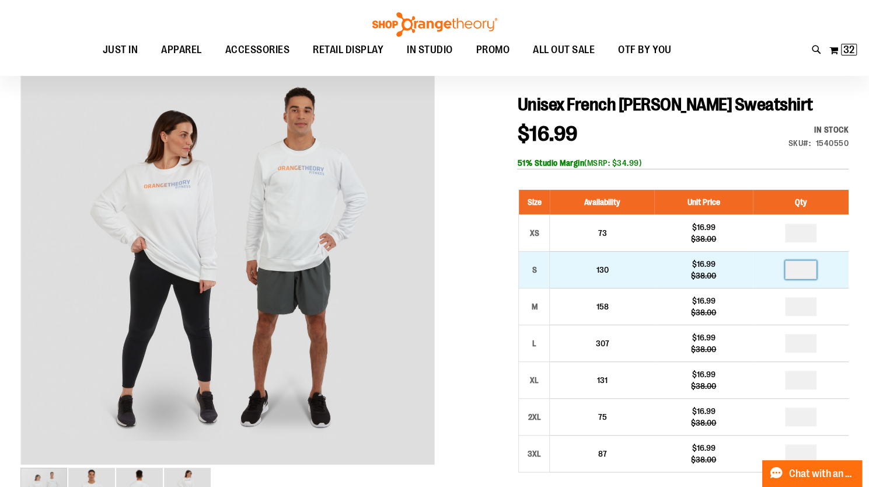
drag, startPoint x: 792, startPoint y: 269, endPoint x: 806, endPoint y: 270, distance: 14.1
click at [806, 270] on input "number" at bounding box center [801, 269] width 32 height 19
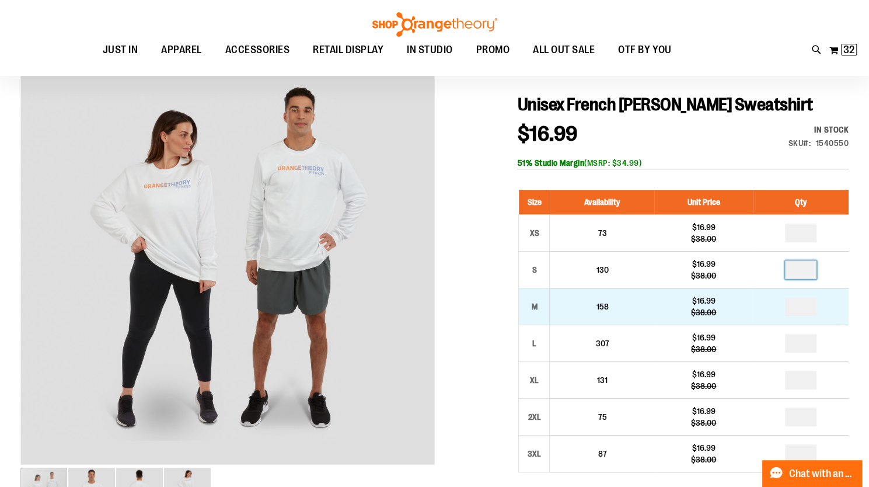
type input "*"
drag, startPoint x: 791, startPoint y: 305, endPoint x: 808, endPoint y: 305, distance: 17.5
type input "*"
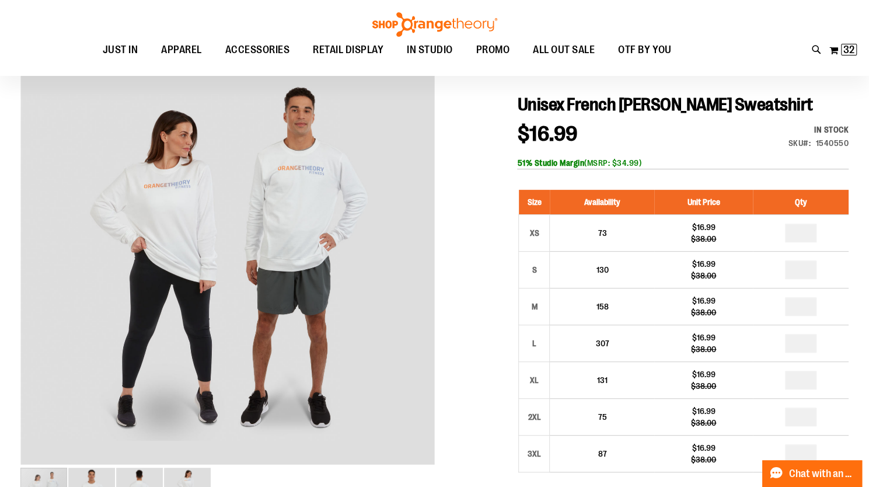
click at [486, 296] on div at bounding box center [434, 436] width 828 height 767
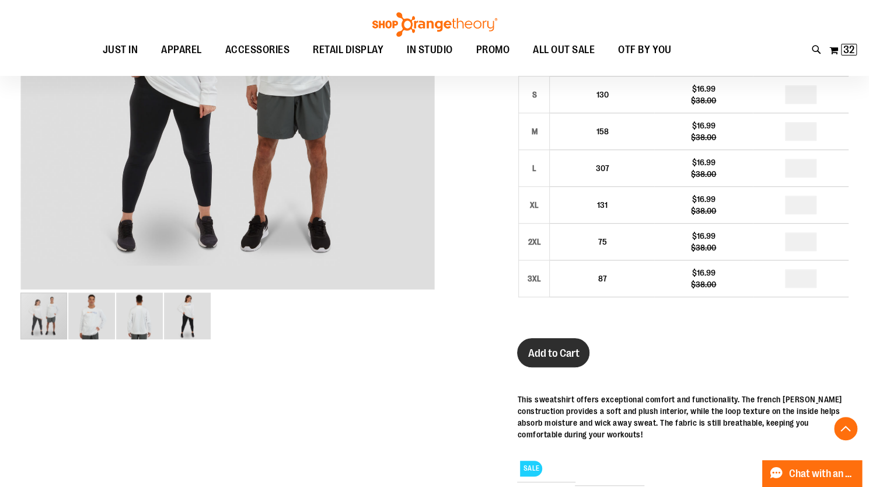
click at [563, 352] on span "Add to Cart" at bounding box center [553, 353] width 51 height 13
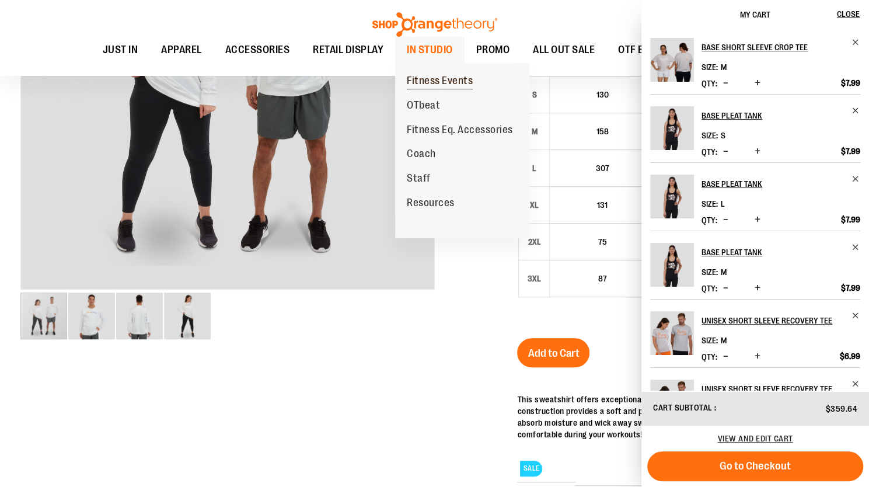
click at [428, 79] on span "Fitness Events" at bounding box center [440, 82] width 66 height 15
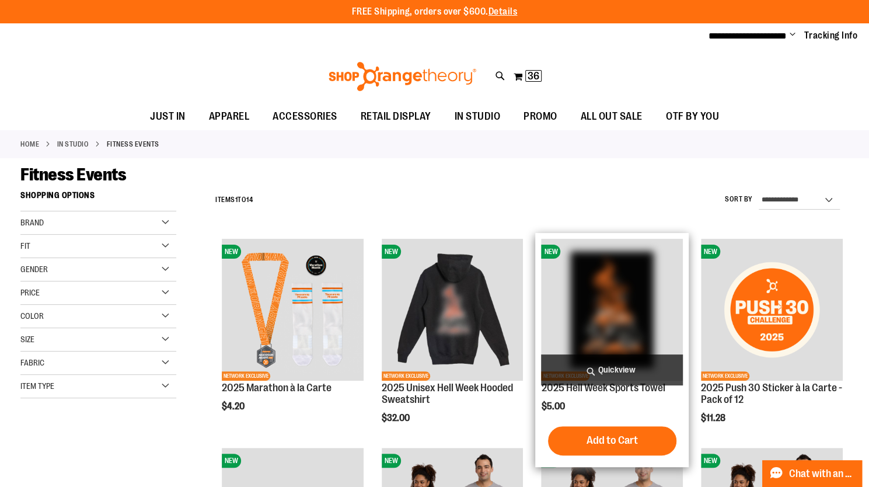
click at [602, 323] on img "product" at bounding box center [612, 310] width 142 height 142
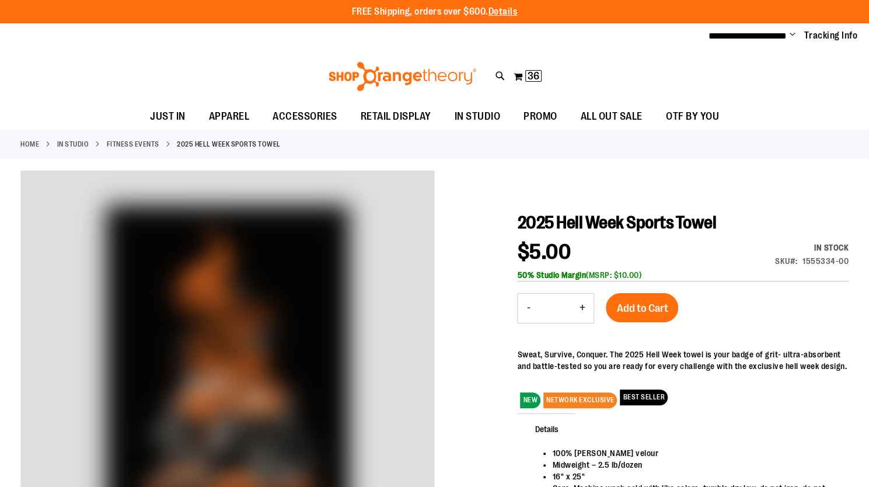
click at [579, 306] on button "+" at bounding box center [581, 308] width 23 height 29
type input "*"
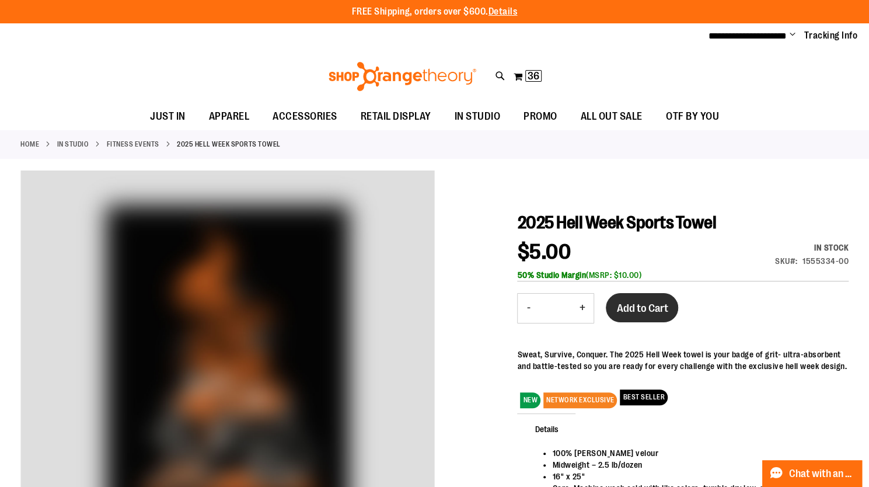
click at [652, 308] on span "Add to Cart" at bounding box center [641, 308] width 51 height 13
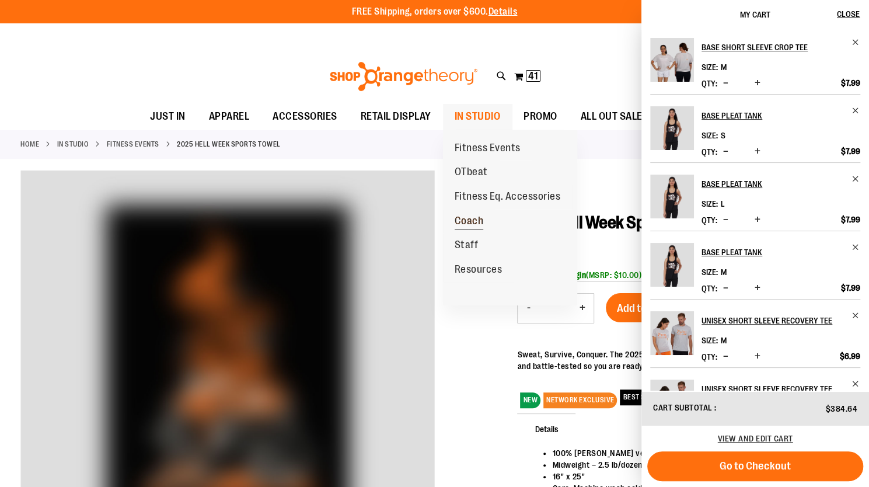
click at [469, 220] on span "Coach" at bounding box center [469, 222] width 29 height 15
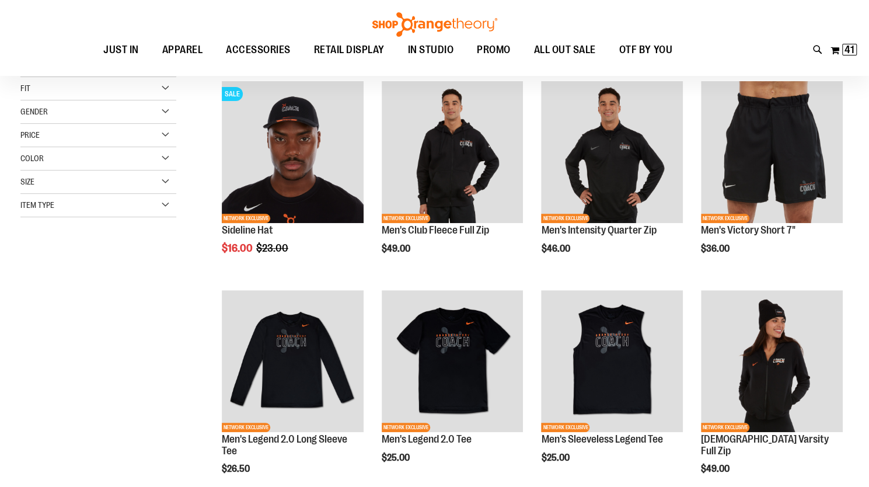
scroll to position [175, 0]
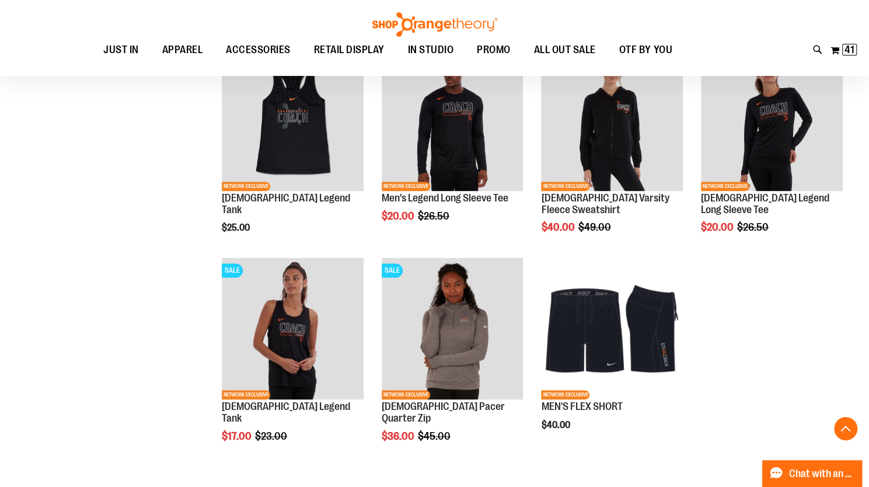
scroll to position [817, 0]
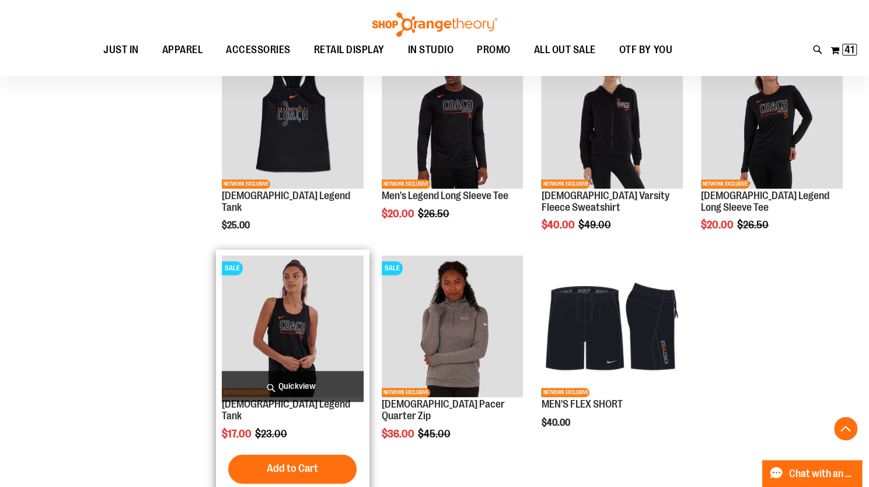
click at [288, 313] on img "product" at bounding box center [293, 326] width 142 height 142
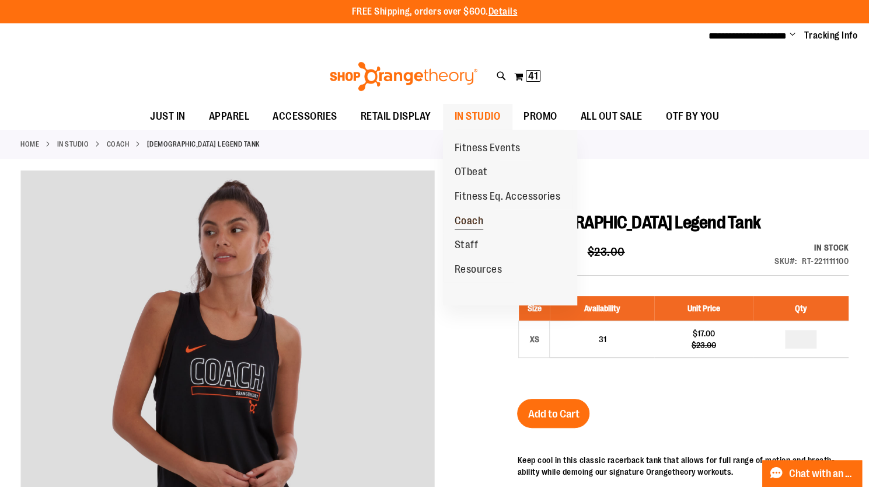
click at [476, 219] on span "Coach" at bounding box center [469, 222] width 29 height 15
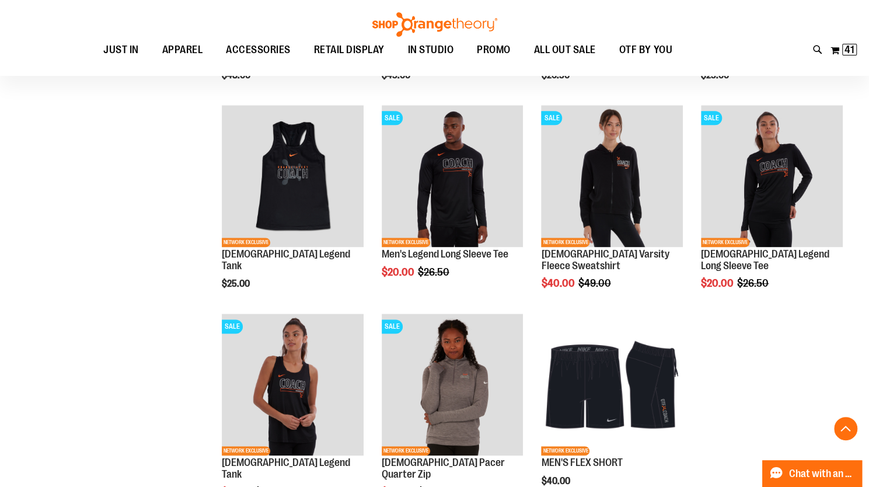
scroll to position [817, 0]
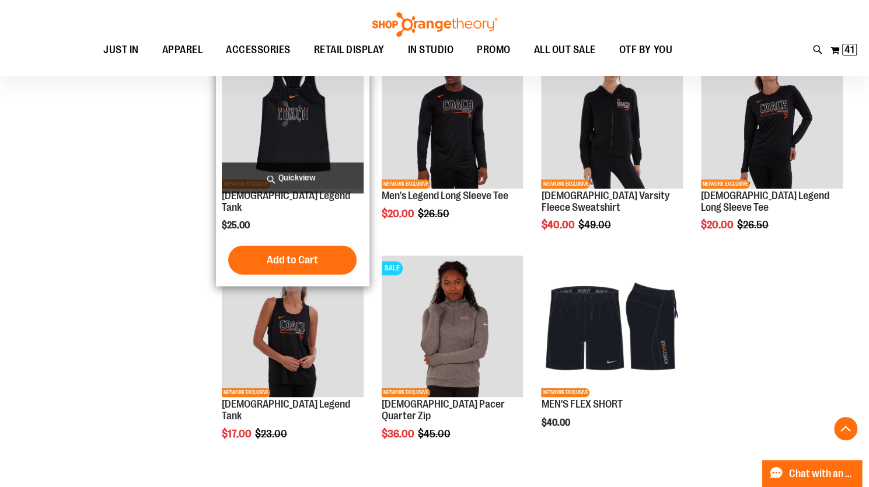
click at [287, 131] on img "product" at bounding box center [293, 118] width 142 height 142
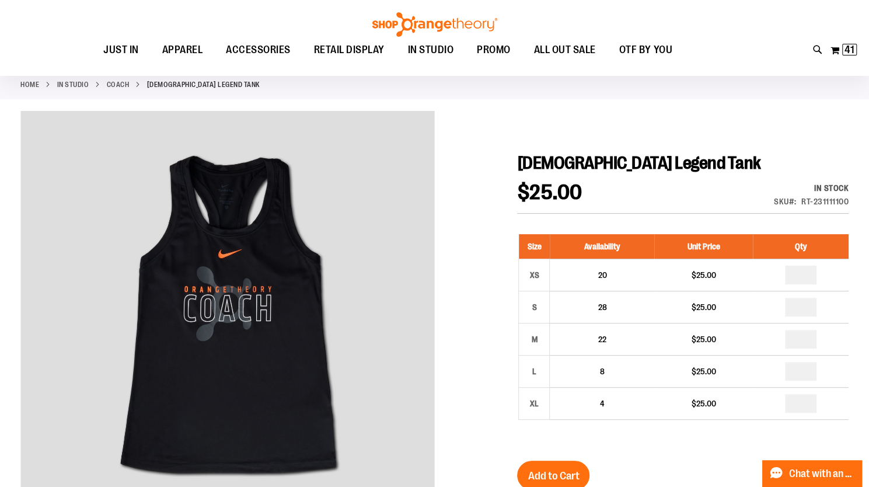
scroll to position [117, 0]
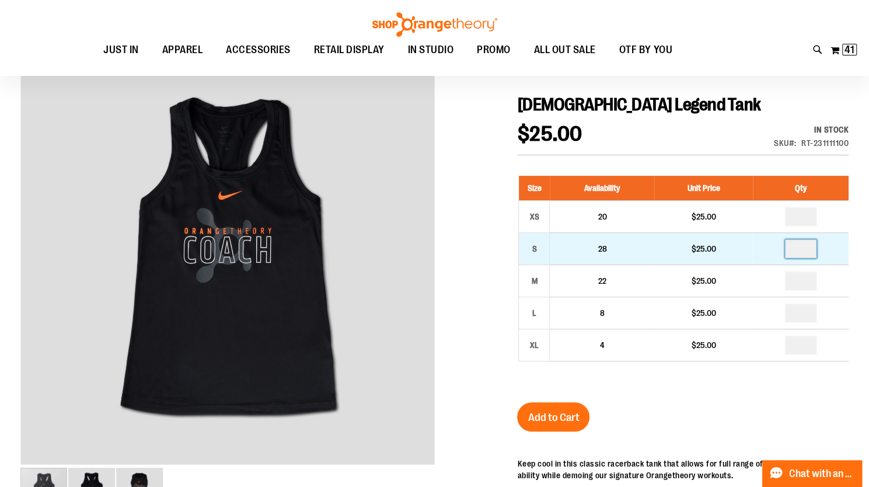
drag, startPoint x: 797, startPoint y: 250, endPoint x: 808, endPoint y: 249, distance: 10.5
click at [808, 249] on input "number" at bounding box center [801, 248] width 32 height 19
type input "*"
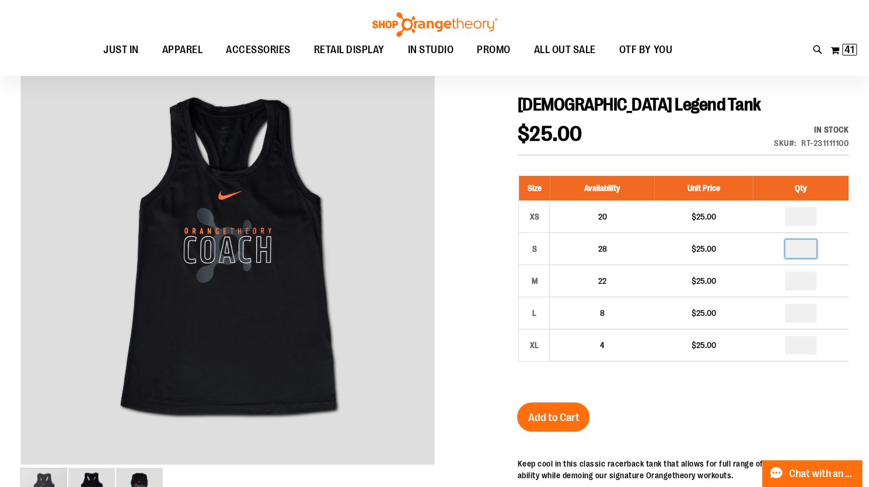
click at [474, 205] on div at bounding box center [434, 384] width 828 height 662
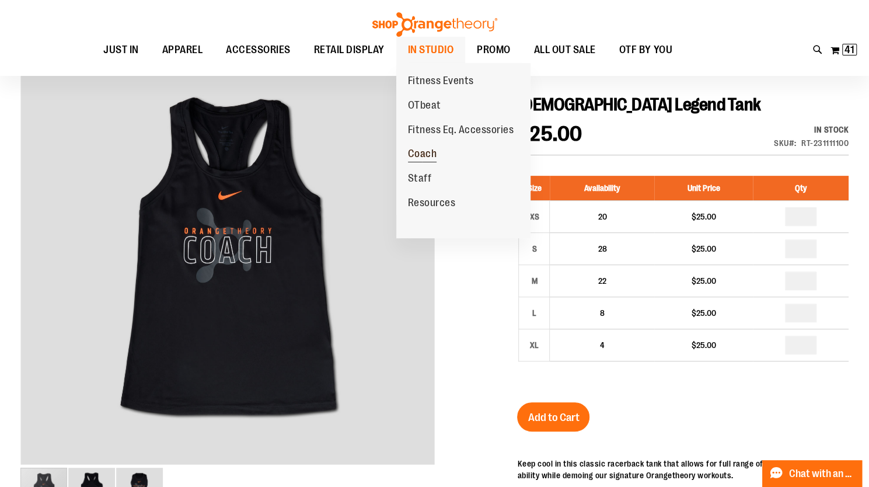
click at [424, 151] on span "Coach" at bounding box center [422, 155] width 29 height 15
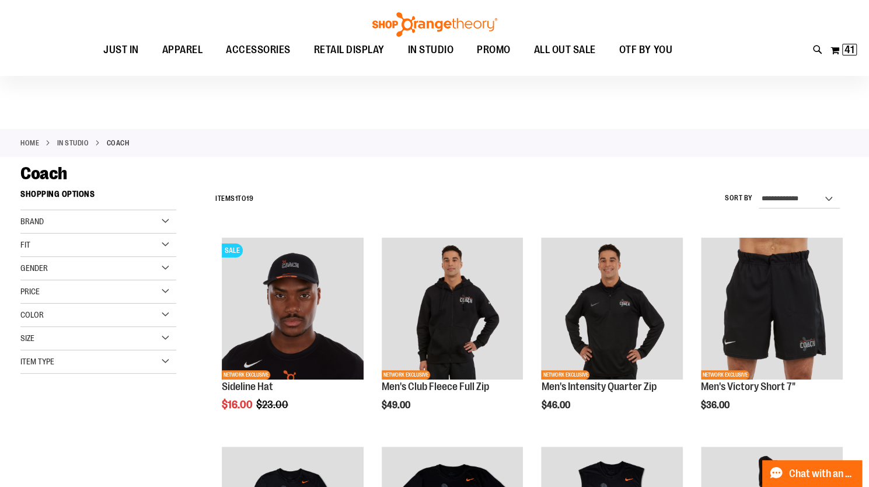
scroll to position [117, 0]
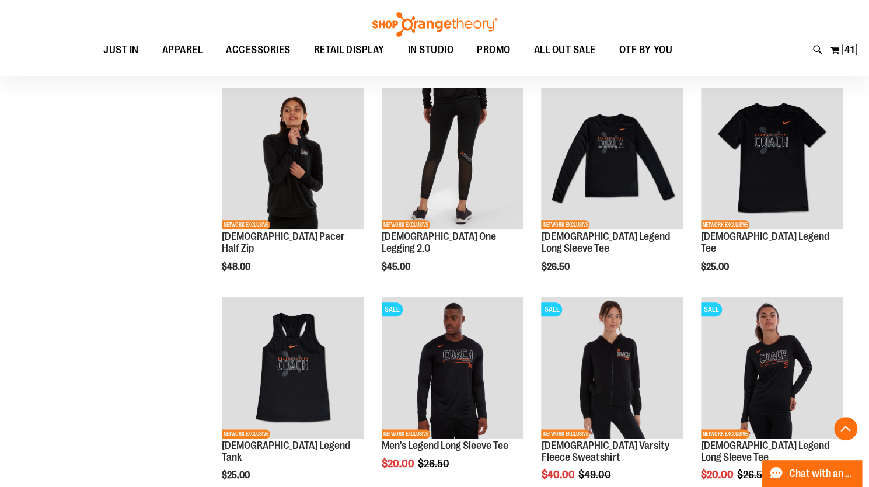
scroll to position [584, 0]
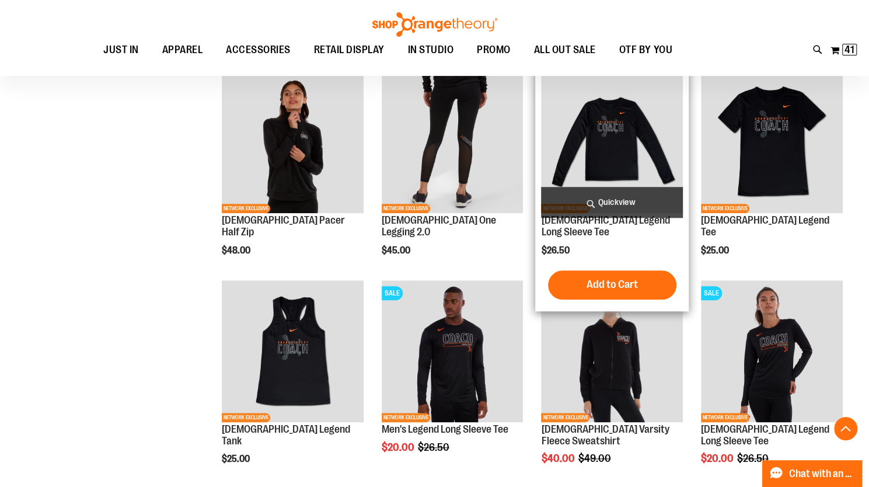
click at [609, 153] on img "product" at bounding box center [612, 142] width 142 height 142
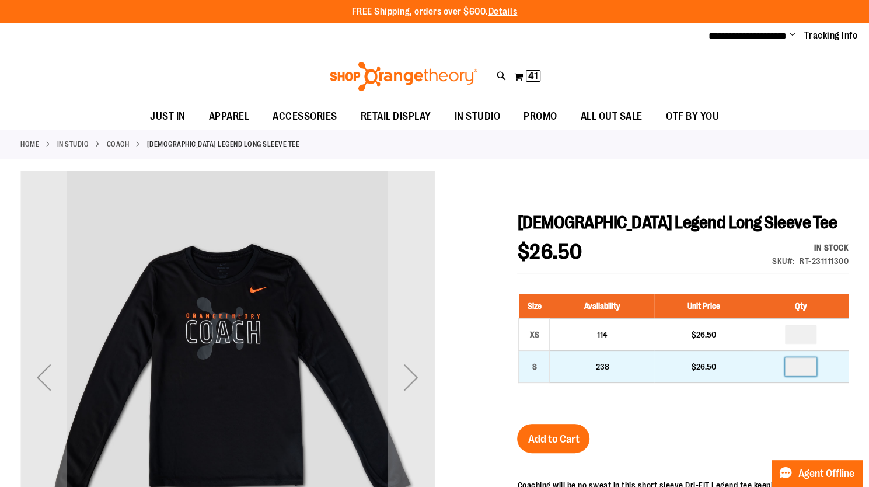
drag, startPoint x: 795, startPoint y: 365, endPoint x: 812, endPoint y: 365, distance: 16.9
click at [812, 365] on input "number" at bounding box center [801, 366] width 32 height 19
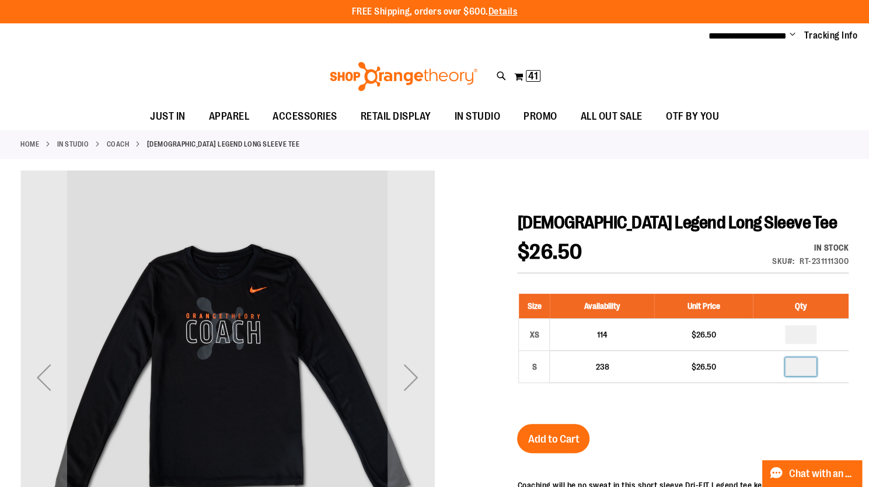
type input "*"
click at [544, 429] on button "Add to Cart" at bounding box center [553, 438] width 72 height 29
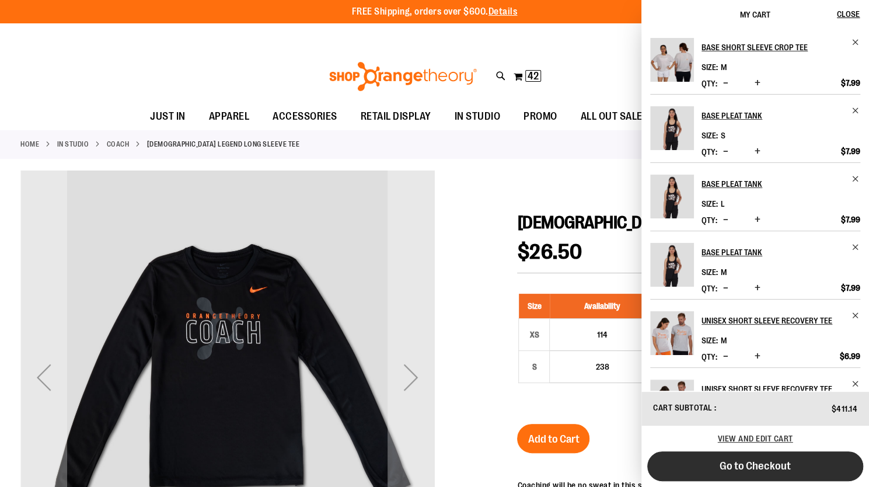
click at [776, 466] on span "Go to Checkout" at bounding box center [754, 465] width 71 height 13
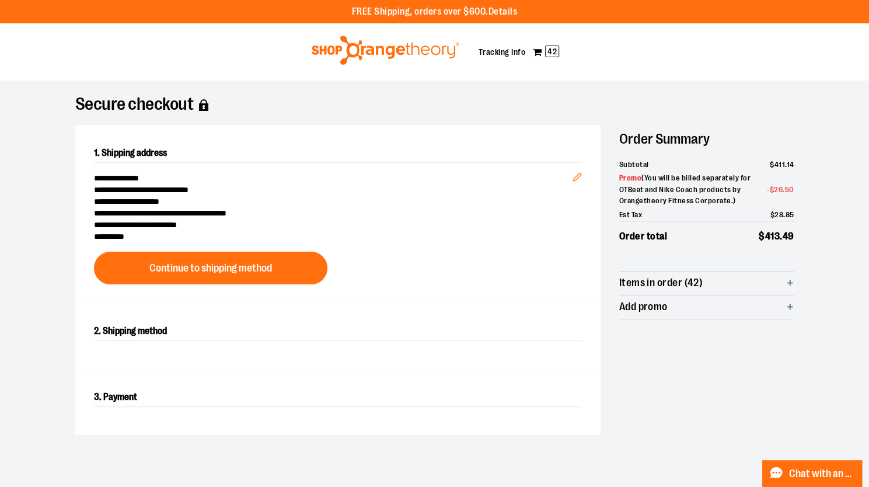
click at [789, 282] on icon "button" at bounding box center [789, 282] width 9 height 9
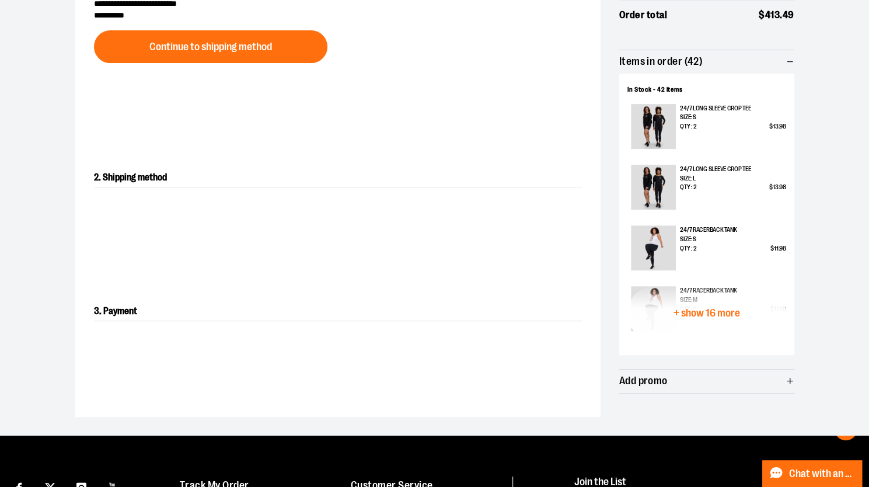
scroll to position [233, 0]
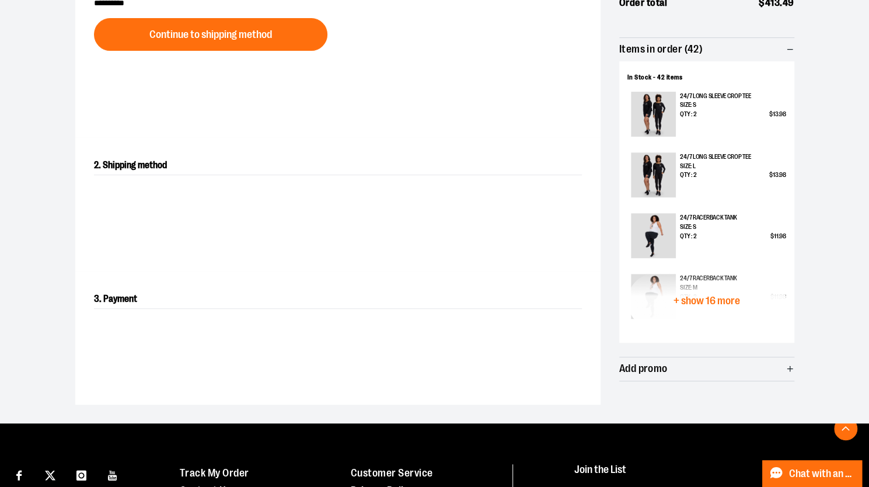
click at [720, 299] on span "+ show 16 more" at bounding box center [706, 300] width 67 height 11
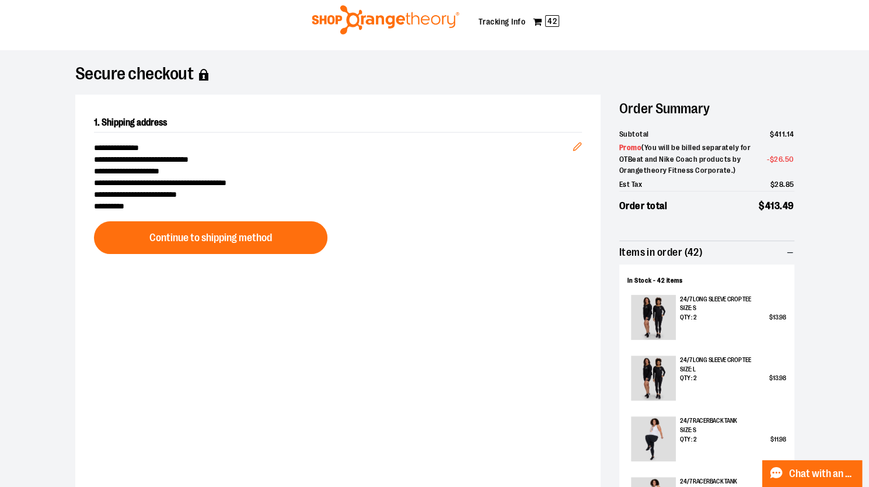
scroll to position [0, 0]
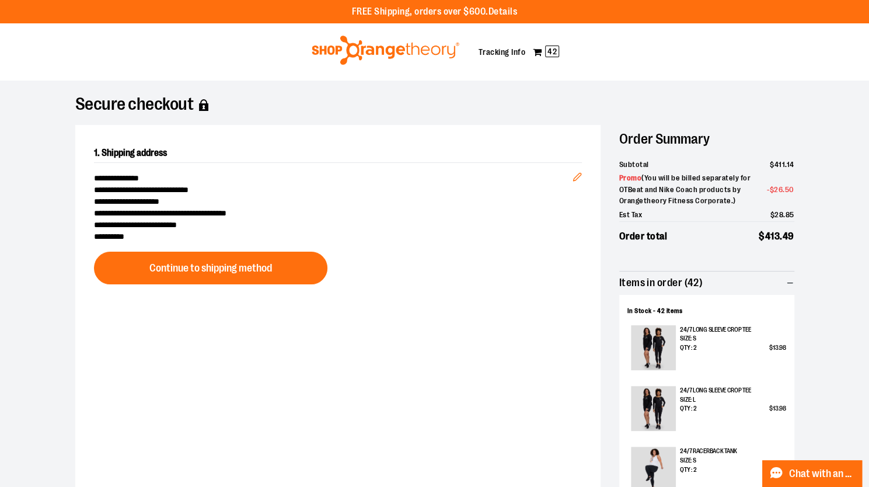
click at [401, 52] on img at bounding box center [385, 50] width 151 height 29
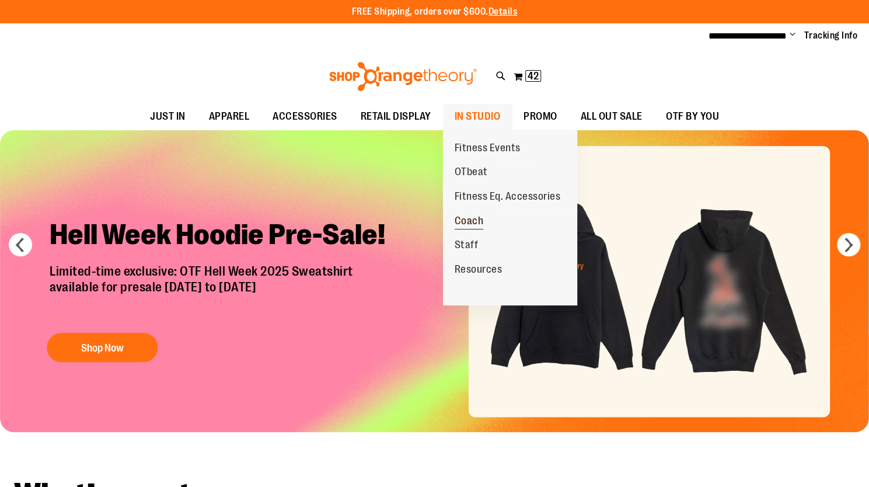
click at [464, 219] on span "Coach" at bounding box center [469, 222] width 29 height 15
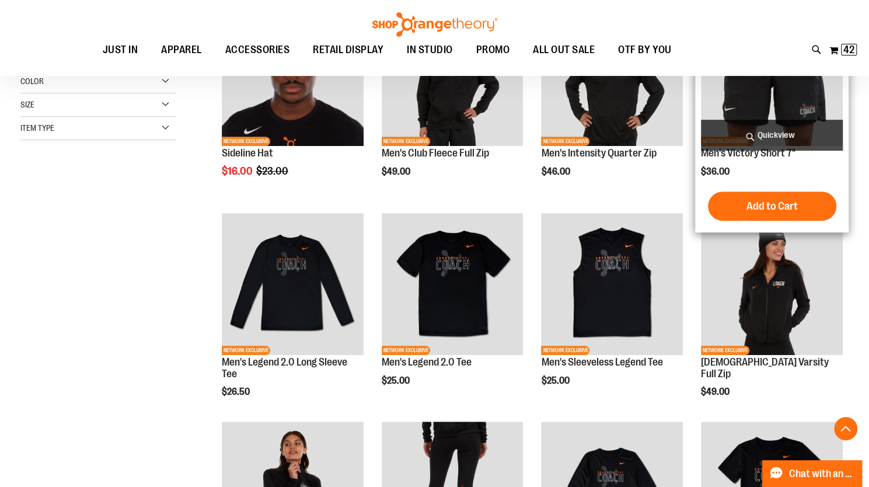
scroll to position [292, 0]
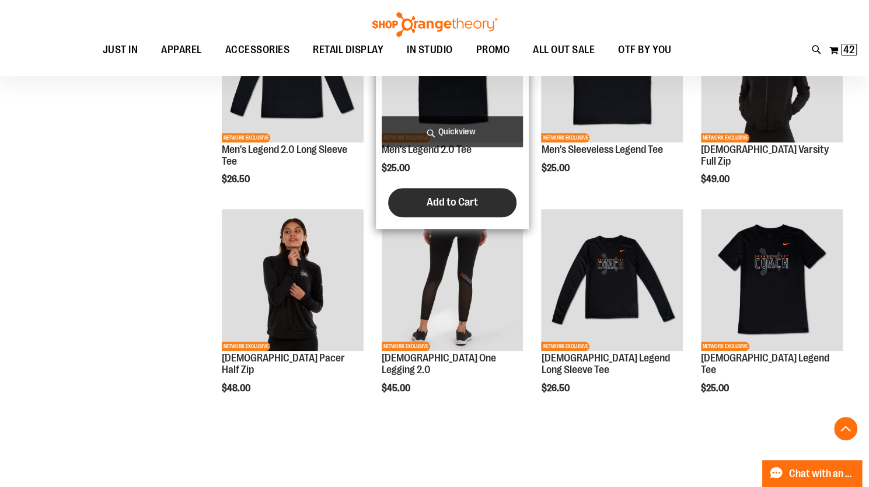
scroll to position [467, 0]
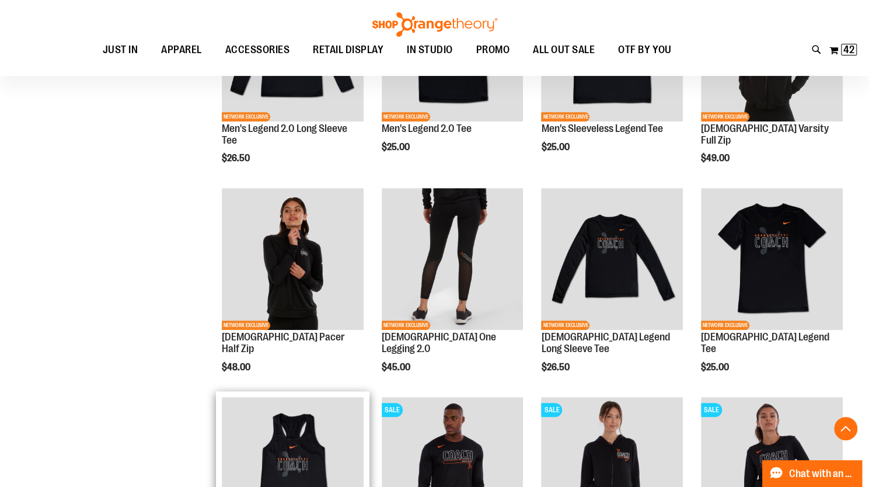
click at [291, 435] on img "product" at bounding box center [293, 468] width 142 height 142
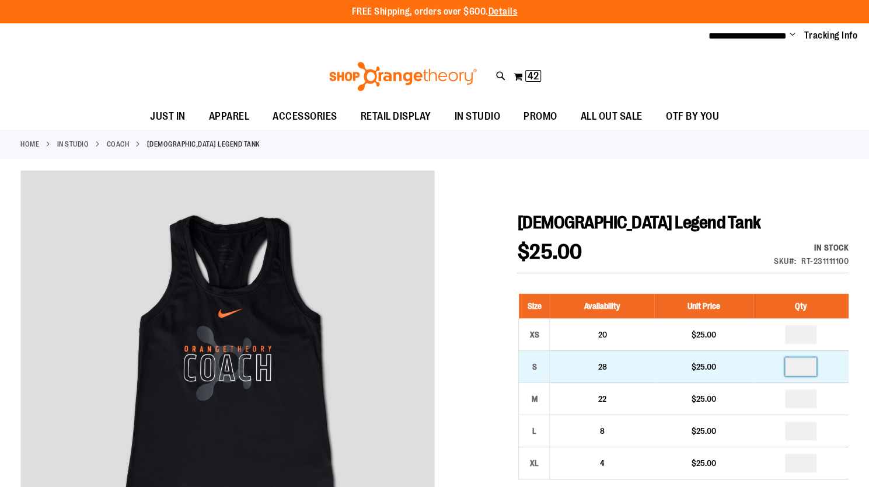
drag, startPoint x: 797, startPoint y: 365, endPoint x: 810, endPoint y: 365, distance: 13.4
click at [810, 365] on input "number" at bounding box center [801, 366] width 32 height 19
type input "*"
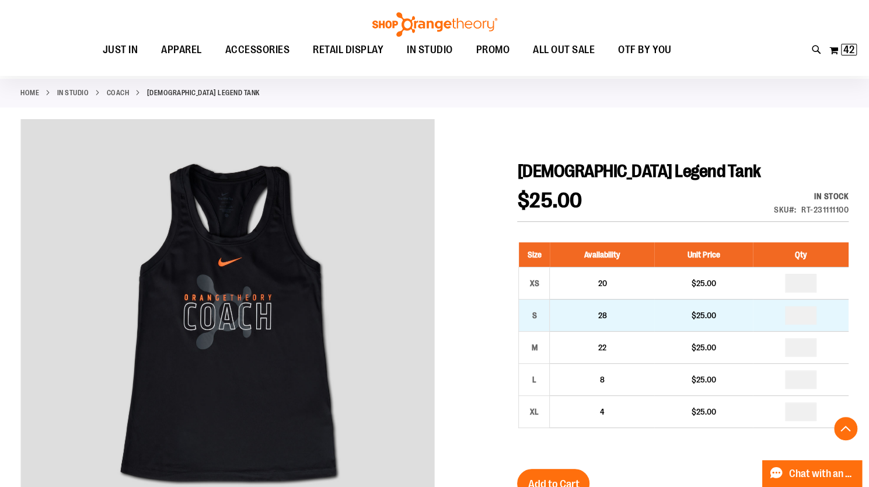
scroll to position [233, 0]
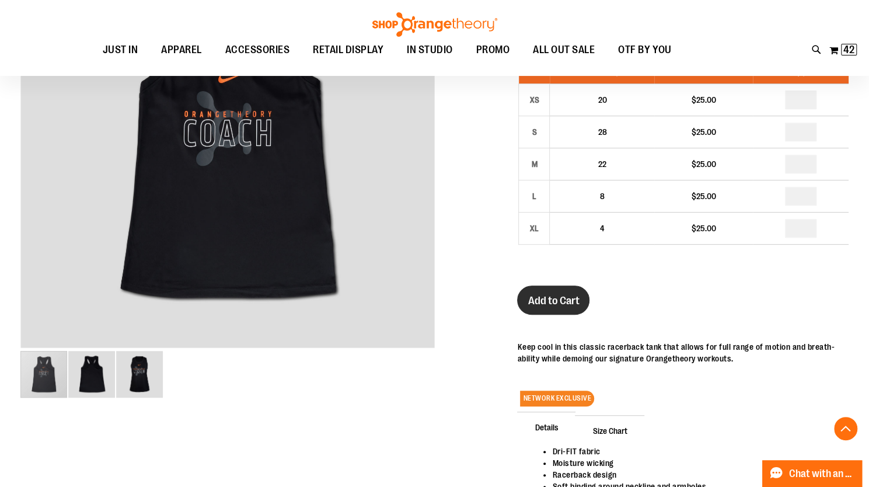
click at [552, 297] on span "Add to Cart" at bounding box center [553, 300] width 51 height 13
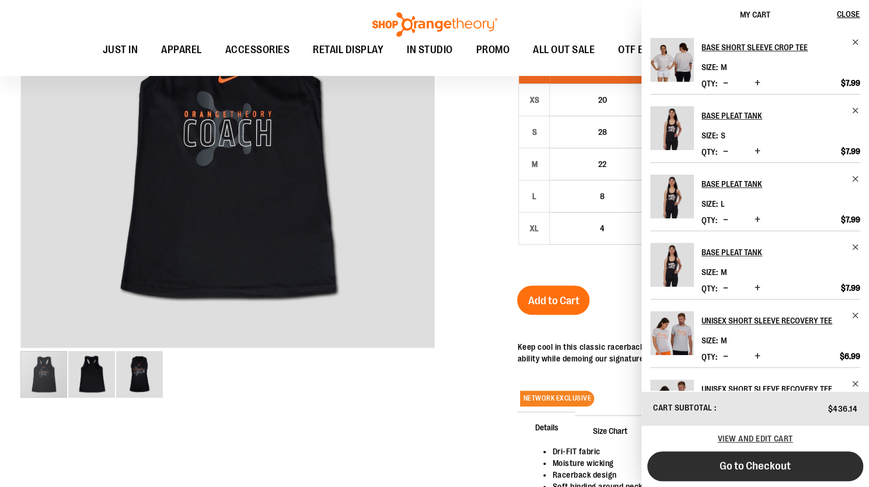
click at [769, 466] on span "Go to Checkout" at bounding box center [754, 465] width 71 height 13
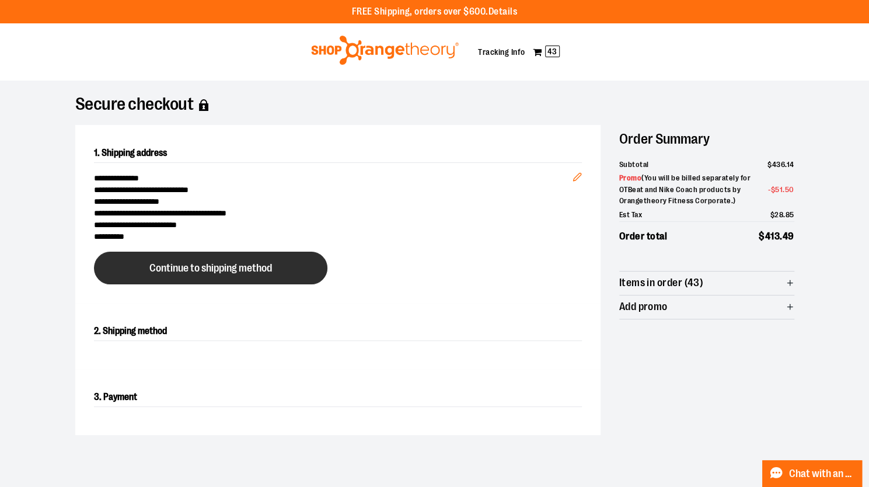
click at [229, 273] on span "Continue to shipping method" at bounding box center [210, 268] width 123 height 11
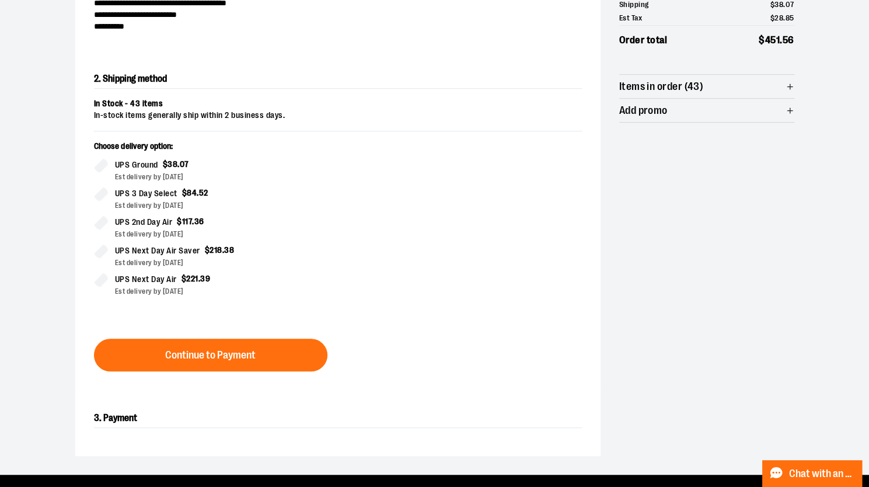
scroll to position [211, 0]
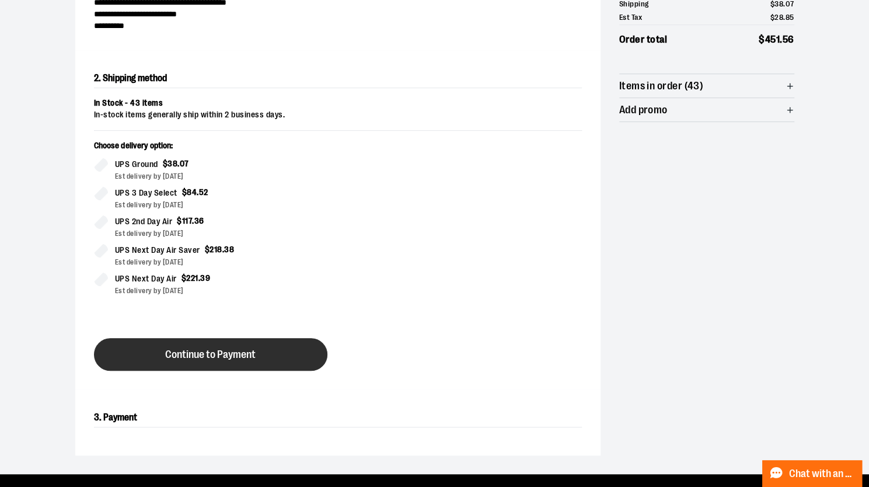
click at [222, 352] on span "Continue to Payment" at bounding box center [210, 354] width 90 height 11
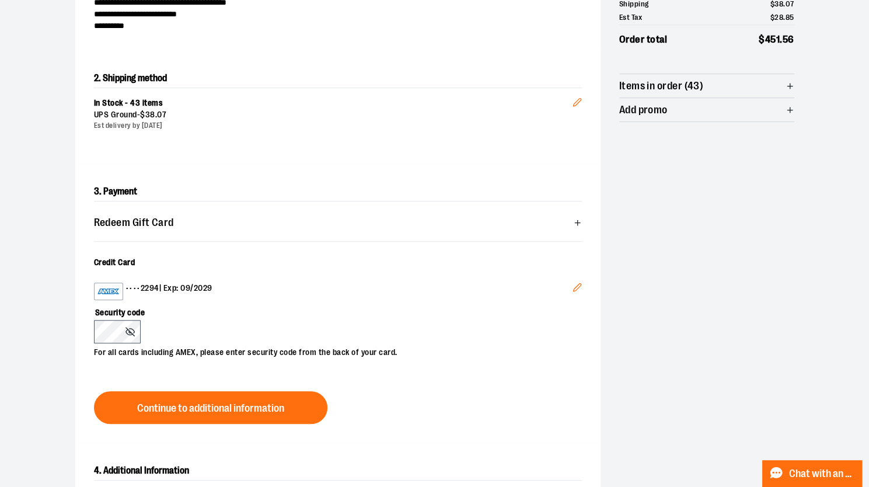
scroll to position [269, 0]
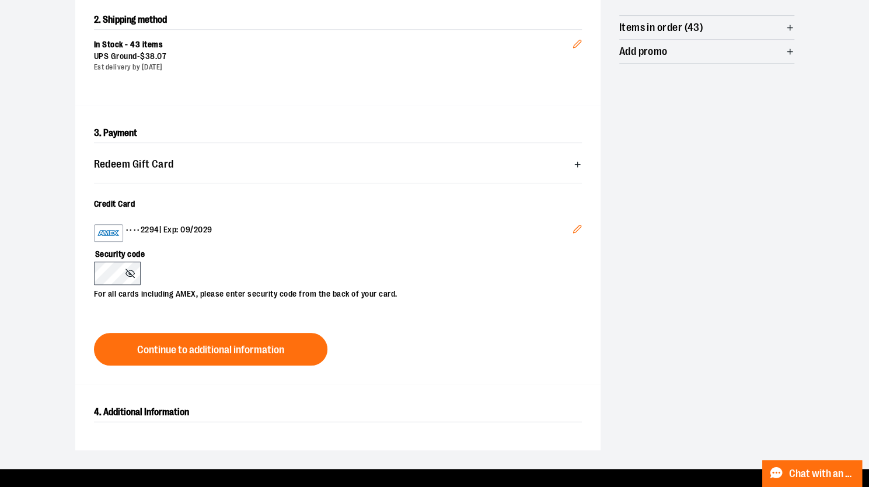
click at [133, 273] on icon at bounding box center [129, 273] width 9 height 6
click at [579, 228] on icon "Edit" at bounding box center [576, 228] width 9 height 9
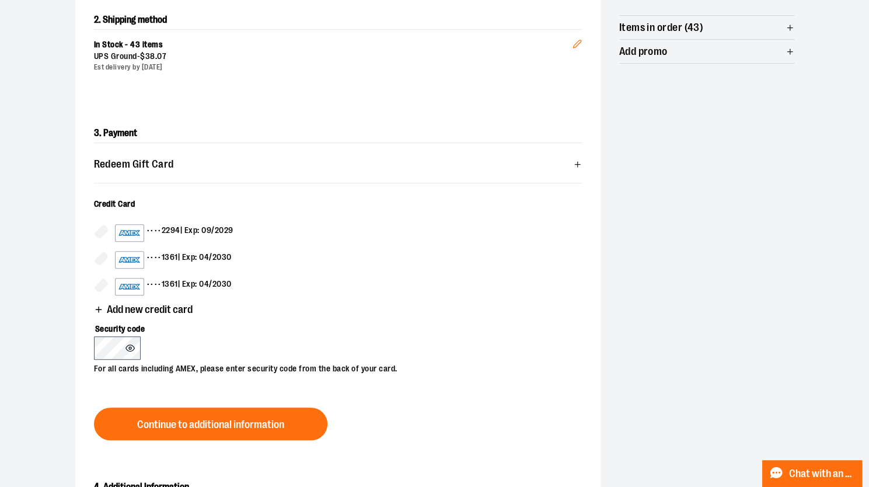
click at [114, 305] on span "Add new credit card" at bounding box center [150, 309] width 86 height 11
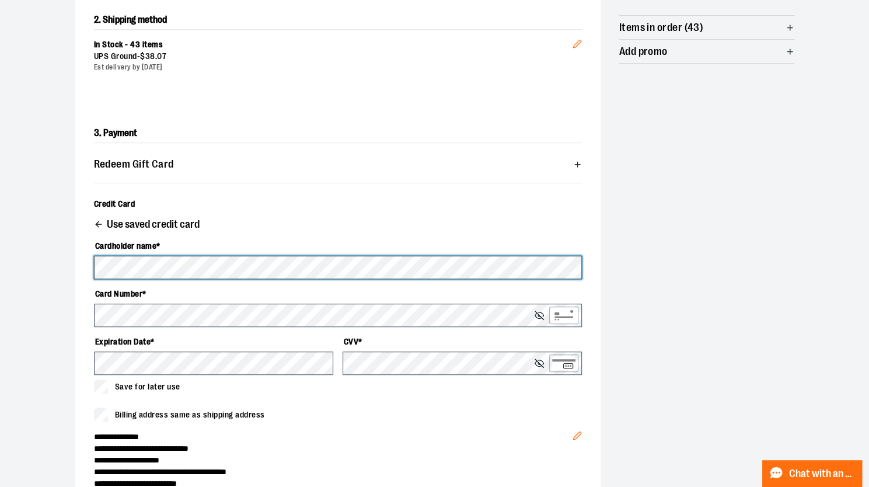
click at [84, 261] on div "**********" at bounding box center [337, 338] width 525 height 466
click at [83, 261] on div "**********" at bounding box center [337, 338] width 525 height 466
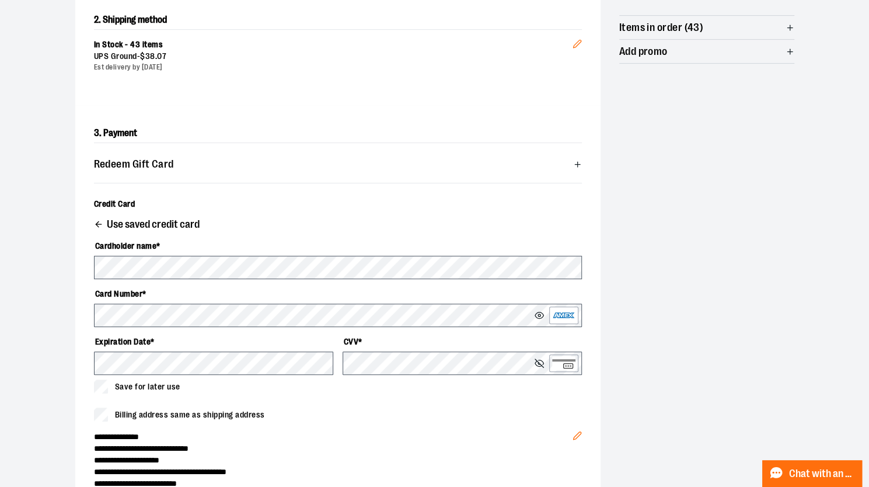
click at [257, 343] on label "Expiration Date *" at bounding box center [213, 341] width 239 height 20
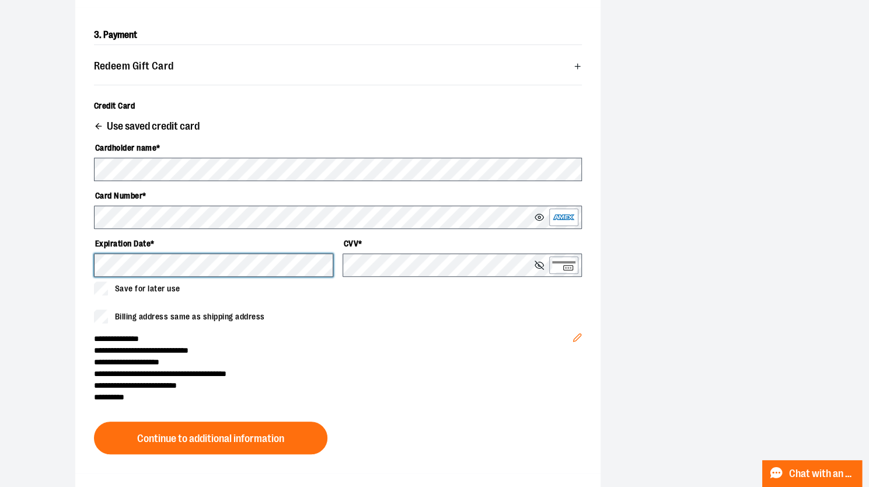
scroll to position [386, 0]
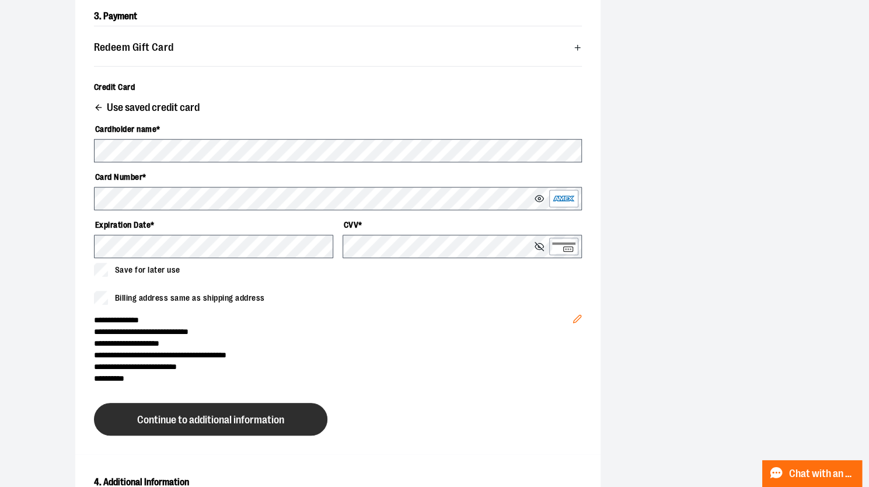
click at [219, 418] on span "Continue to additional information" at bounding box center [210, 419] width 147 height 11
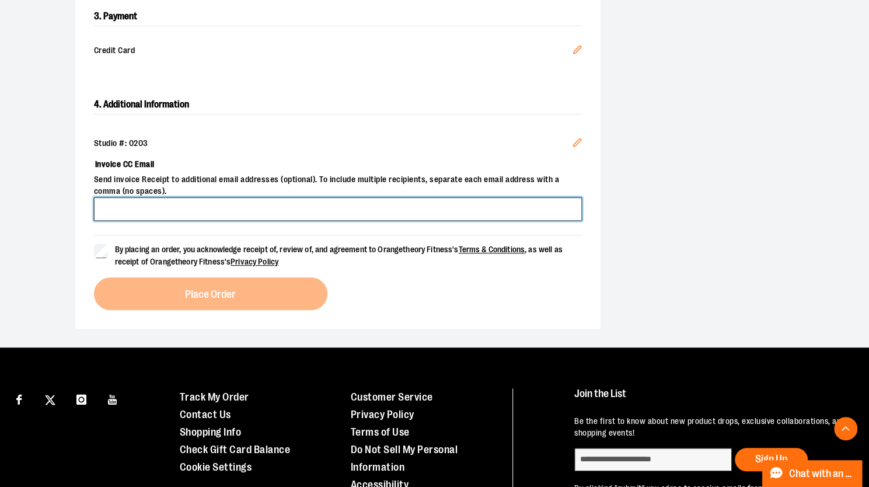
click at [187, 205] on input "Invoice CC Email" at bounding box center [338, 208] width 488 height 23
type input "*"
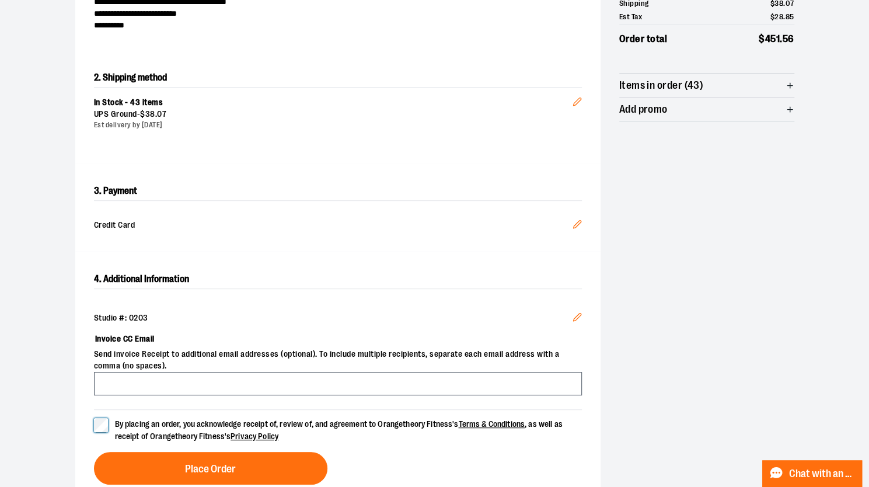
scroll to position [211, 0]
click at [577, 222] on icon "Edit" at bounding box center [577, 225] width 8 height 8
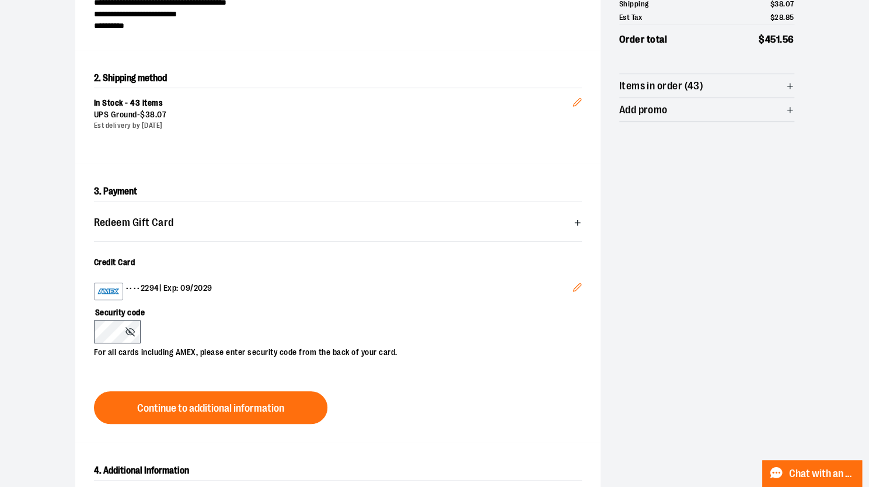
click at [580, 285] on icon "Edit" at bounding box center [576, 286] width 9 height 9
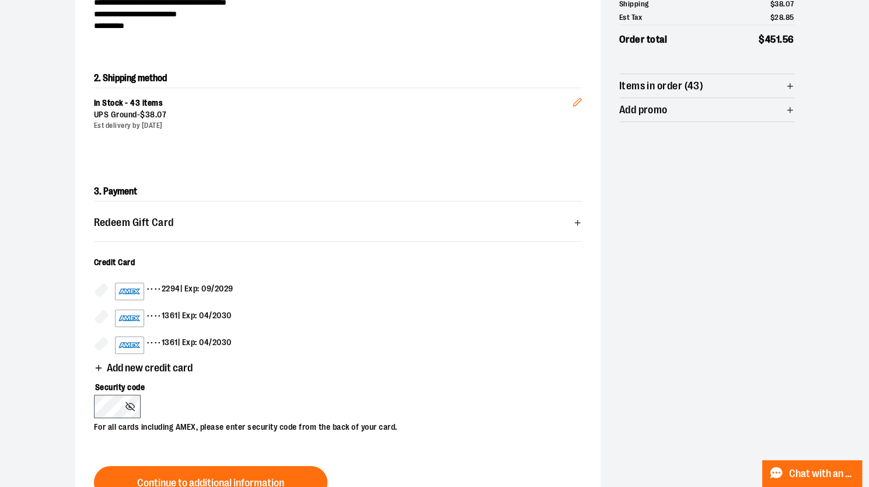
click at [137, 362] on span "Add new credit card" at bounding box center [150, 367] width 86 height 11
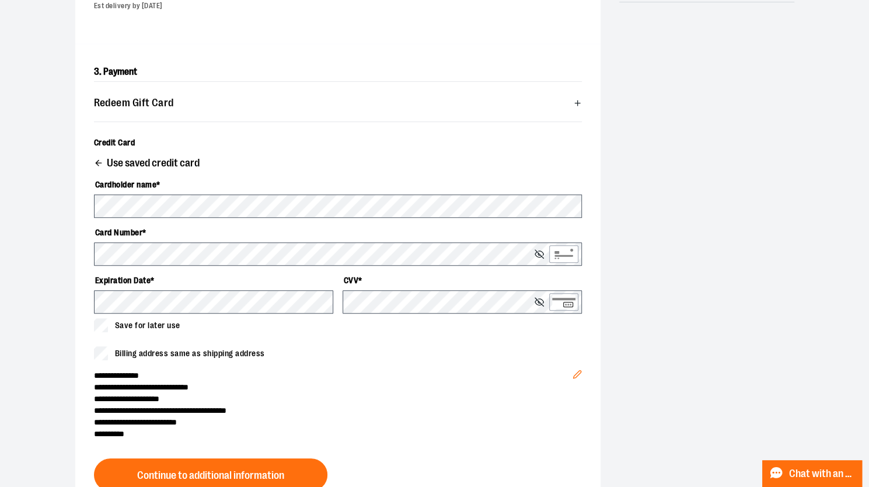
scroll to position [327, 0]
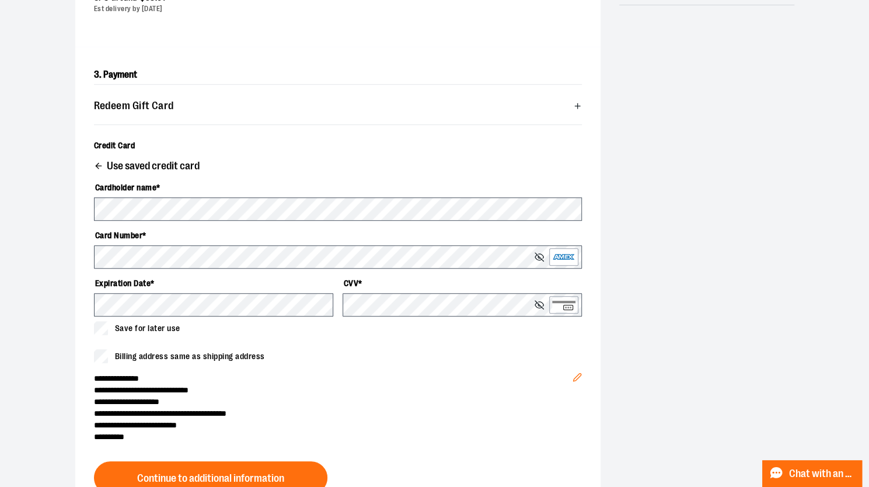
click at [365, 339] on div "Cardholder name * Card Number * Expiration Date * CVV * Save for later use" at bounding box center [338, 256] width 488 height 186
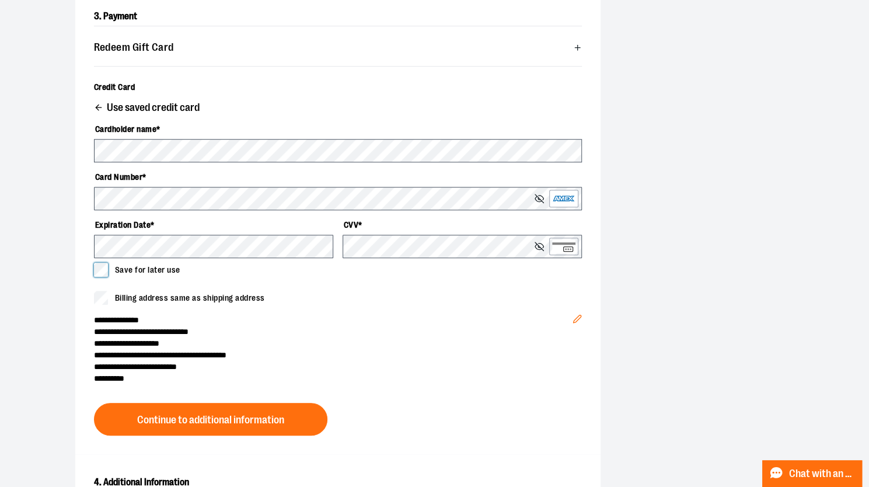
scroll to position [444, 0]
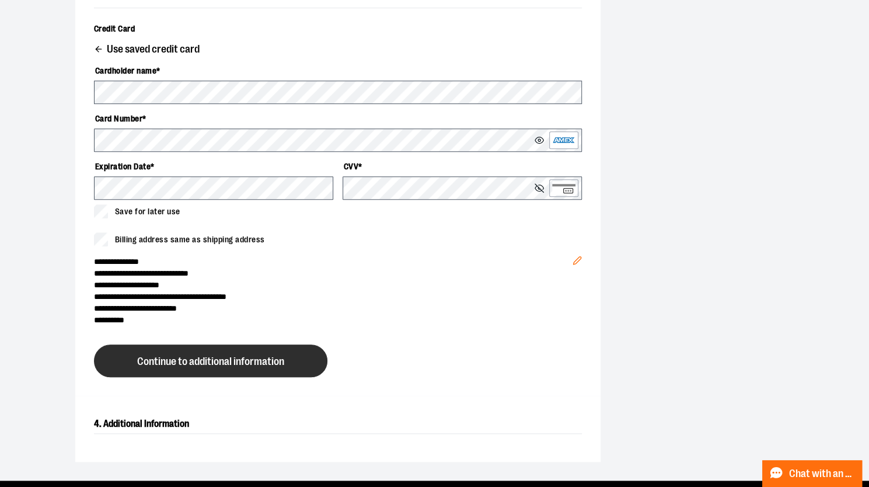
click at [191, 356] on span "Continue to additional information" at bounding box center [210, 361] width 147 height 11
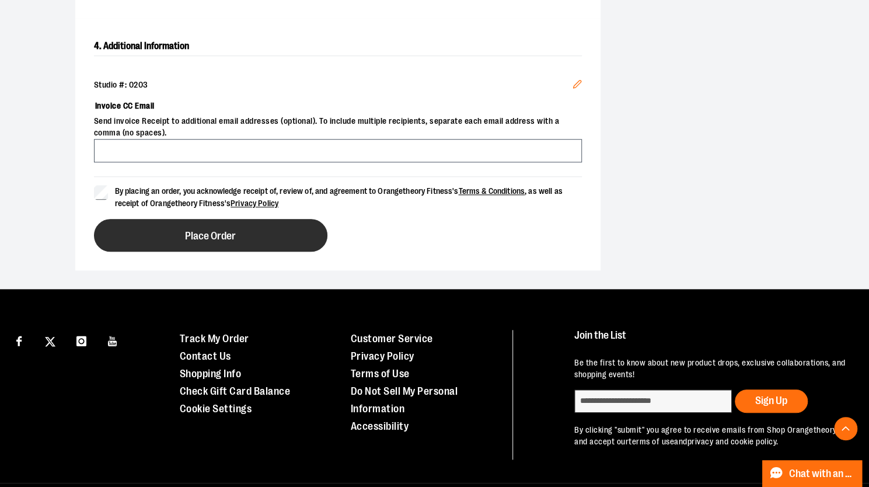
click at [204, 231] on span "Place Order" at bounding box center [210, 235] width 51 height 11
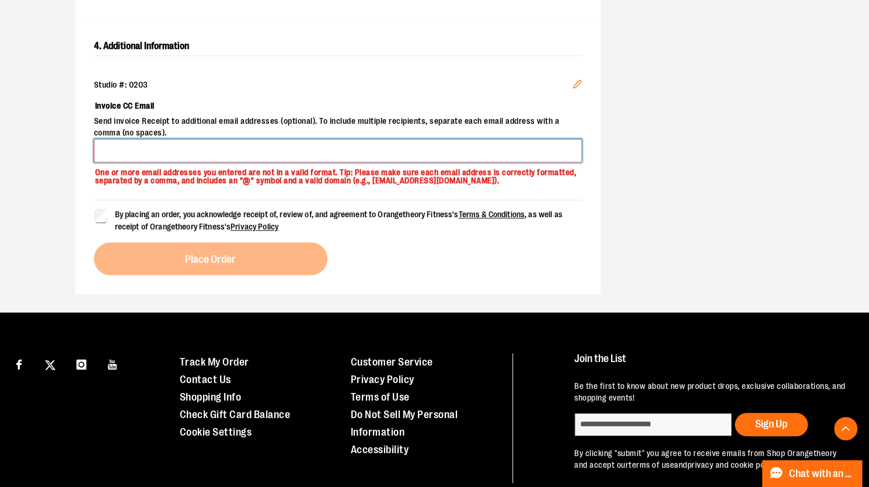
click at [159, 151] on input "Invoice CC Email" at bounding box center [338, 150] width 488 height 23
type input "**********"
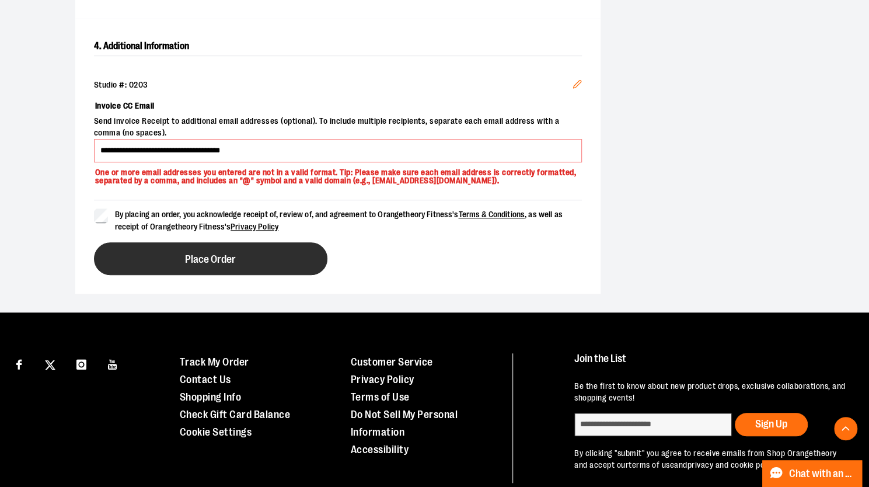
click at [199, 258] on span "Place Order" at bounding box center [210, 259] width 51 height 11
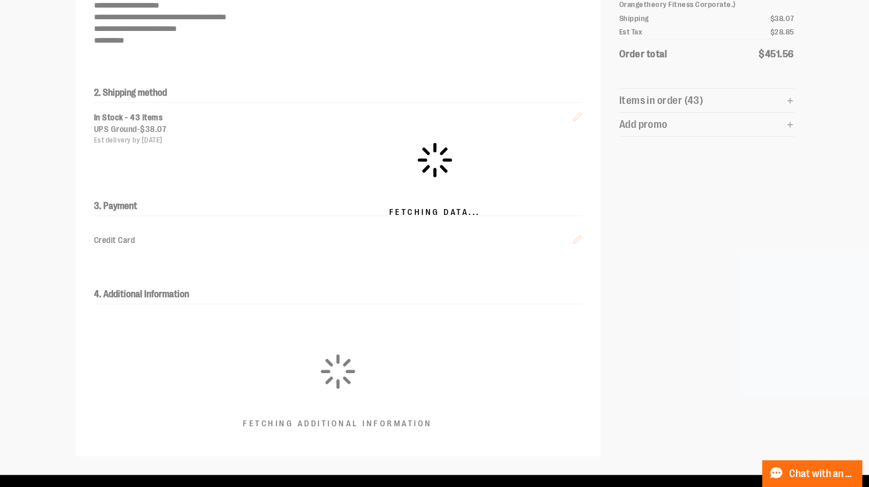
scroll to position [178, 0]
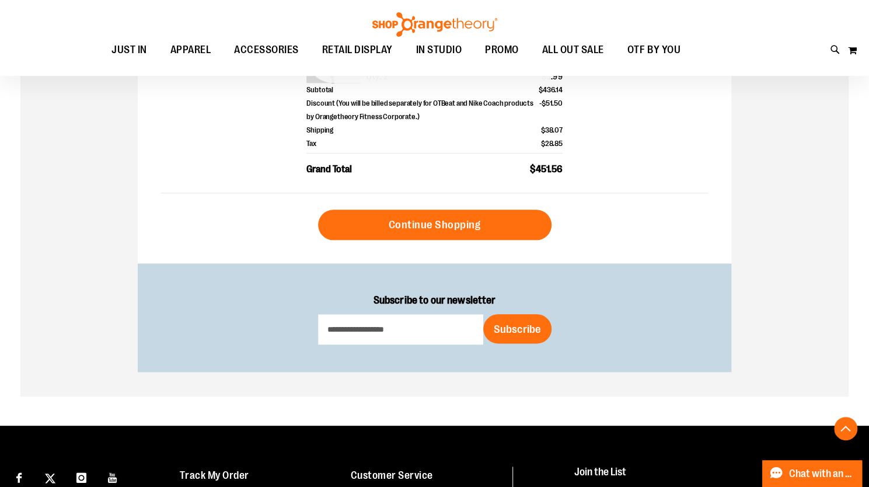
scroll to position [642, 0]
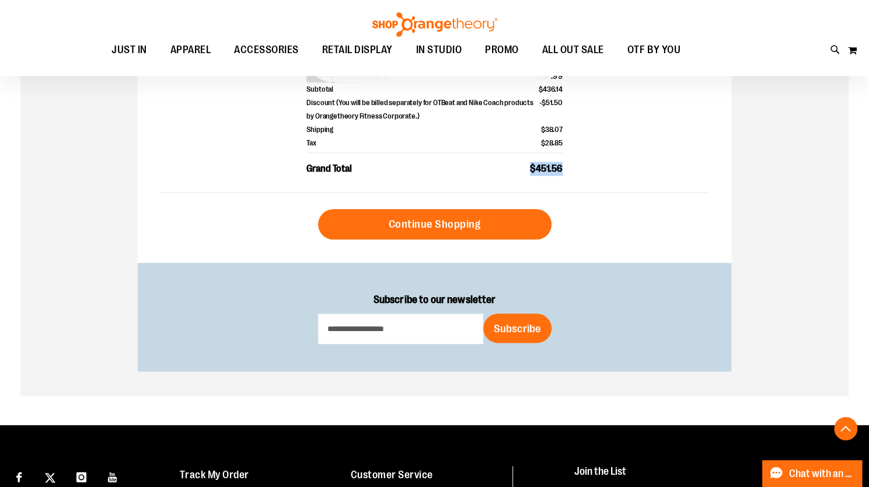
drag, startPoint x: 518, startPoint y: 164, endPoint x: 577, endPoint y: 167, distance: 59.0
copy span "$451.56"
